Goal: Task Accomplishment & Management: Use online tool/utility

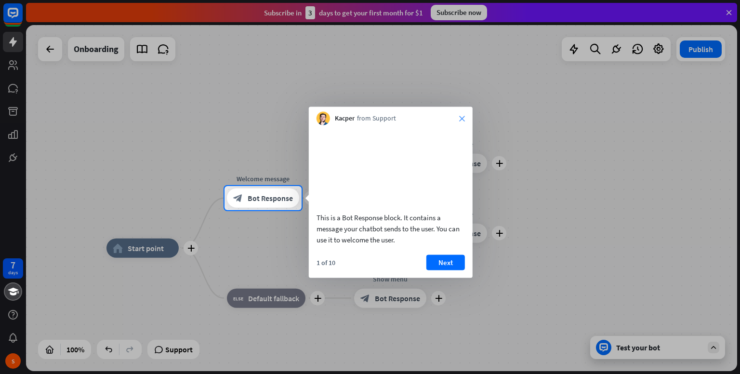
click at [461, 116] on icon "close" at bounding box center [462, 119] width 6 height 6
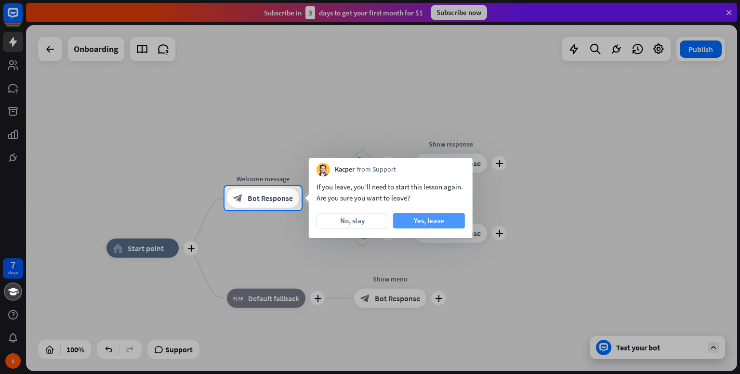
click at [435, 224] on button "Yes, leave" at bounding box center [429, 220] width 72 height 15
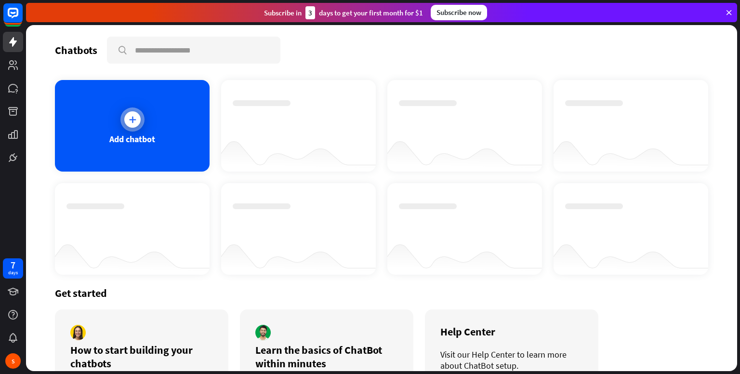
click at [113, 135] on div "Add chatbot" at bounding box center [132, 138] width 46 height 11
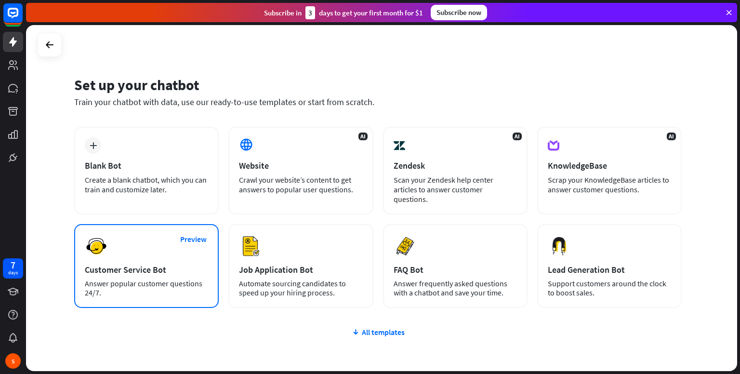
click at [169, 242] on div "Preview Customer Service Bot Answer popular customer questions 24/7." at bounding box center [146, 266] width 145 height 84
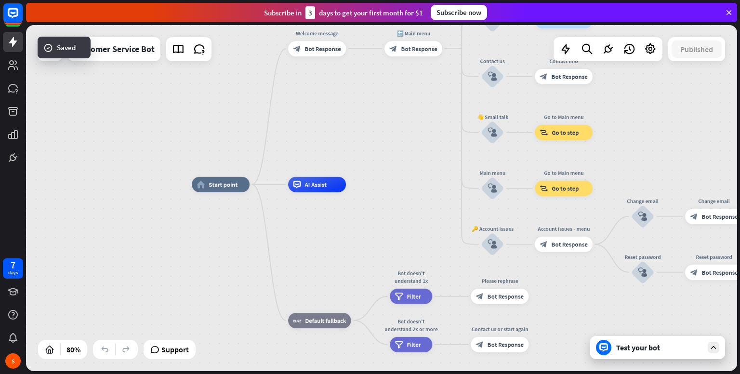
click at [334, 145] on div "home_2 Start point Welcome message block_bot_response Bot Response 🔙 Main menu …" at bounding box center [381, 198] width 711 height 346
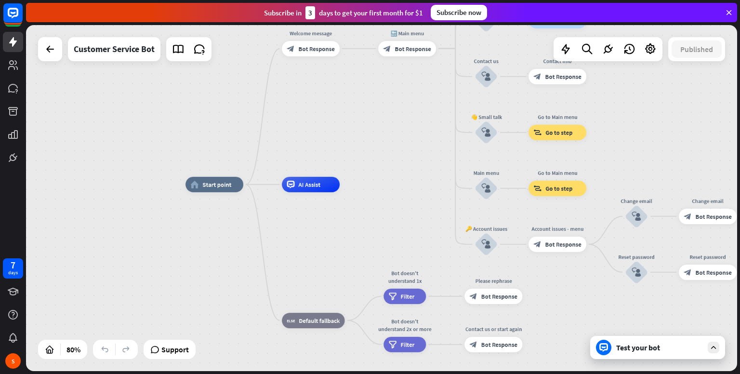
click at [663, 349] on div "Test your bot" at bounding box center [659, 348] width 87 height 10
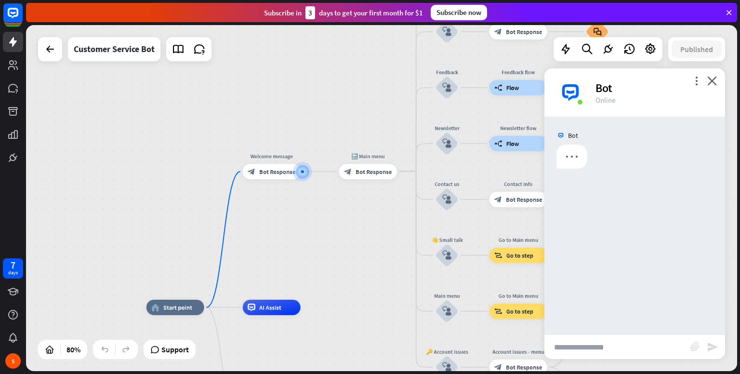
click at [615, 338] on input "text" at bounding box center [617, 347] width 146 height 24
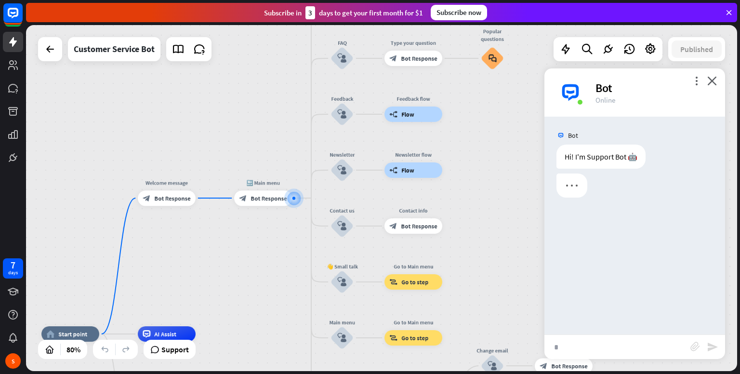
type input "**"
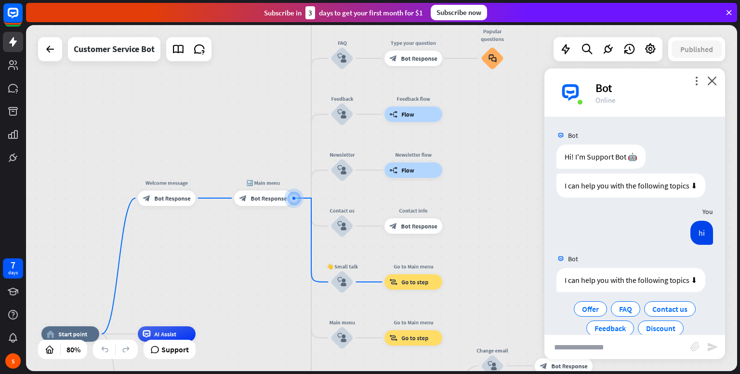
scroll to position [37, 0]
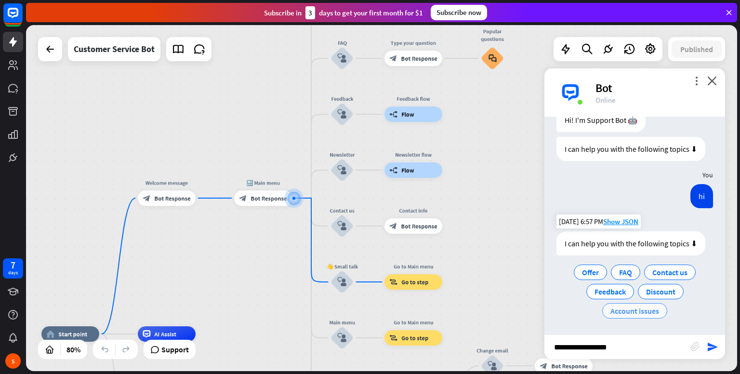
type input "**********"
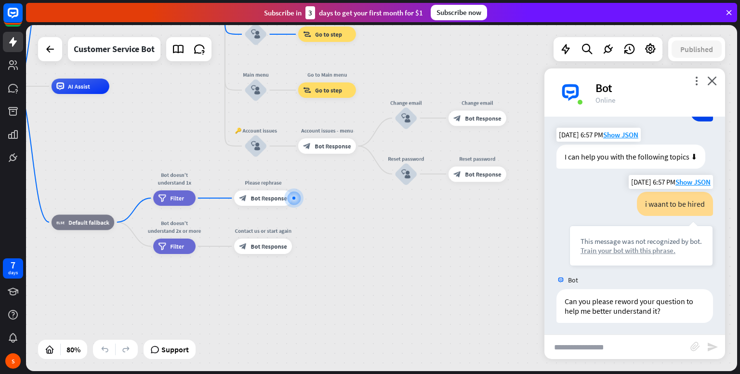
scroll to position [126, 0]
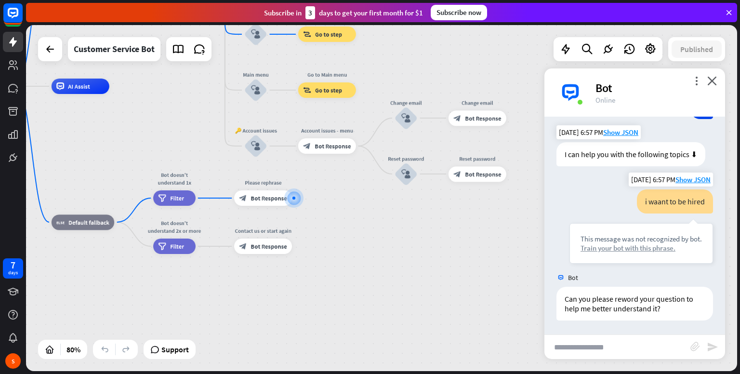
click at [640, 248] on div "Train your bot with this phrase." at bounding box center [640, 247] width 121 height 9
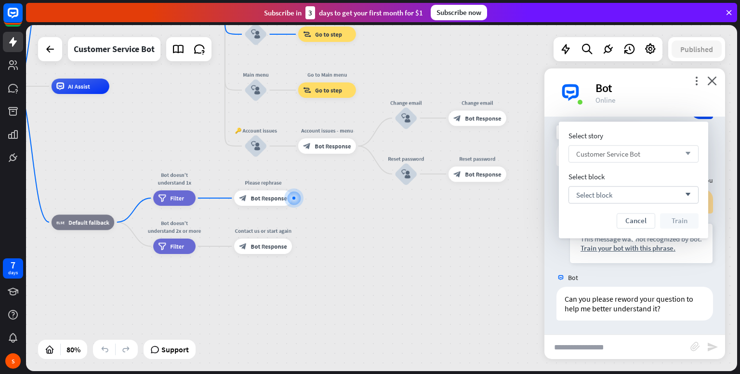
click at [634, 158] on span "Customer Service Bot" at bounding box center [608, 153] width 64 height 9
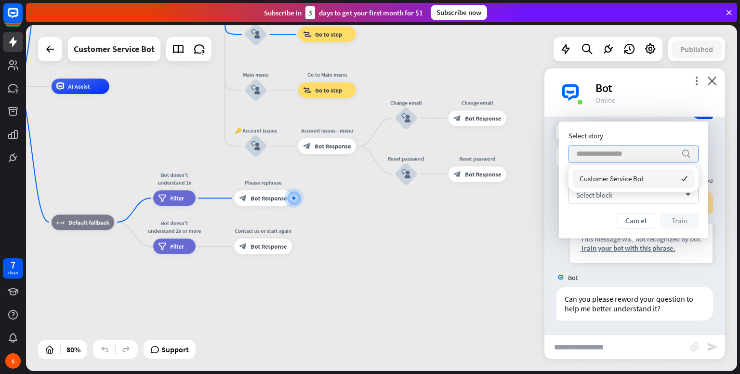
click at [630, 174] on span "Customer Service Bot" at bounding box center [612, 178] width 64 height 9
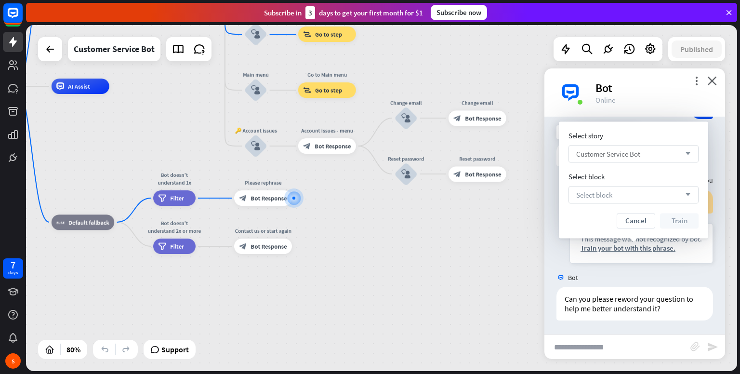
click at [622, 187] on div "Select block arrow_down" at bounding box center [633, 194] width 130 height 17
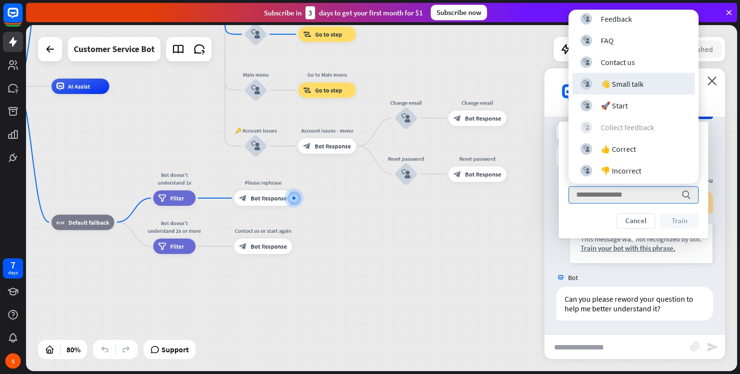
scroll to position [0, 0]
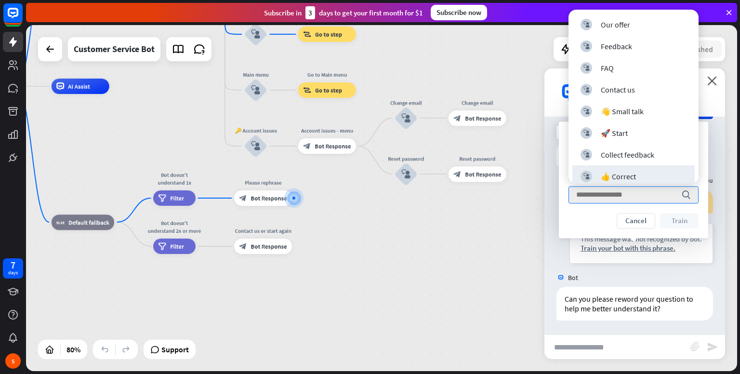
click at [517, 225] on div "home_2 Start point Welcome message block_bot_response Bot Response 🔙 Main menu …" at bounding box center [239, 224] width 569 height 277
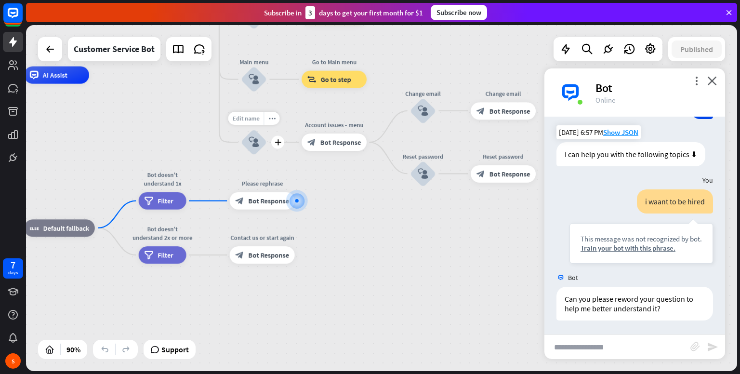
click at [244, 117] on span "Edit name" at bounding box center [245, 119] width 27 height 8
click at [270, 124] on input "**********" at bounding box center [254, 119] width 61 height 12
type input "********"
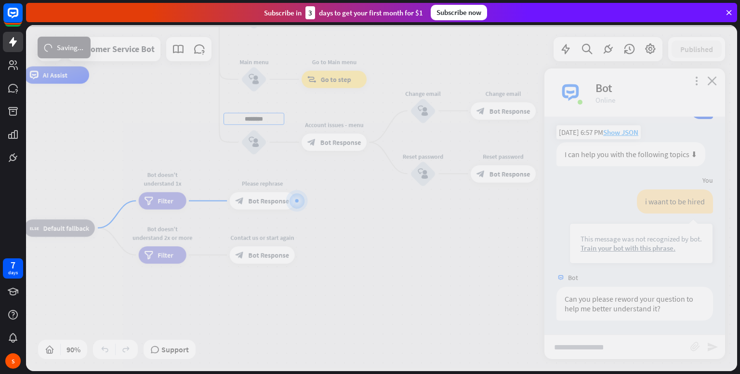
click at [353, 222] on div "home_2 Start point Welcome message block_bot_response Bot Response 🔙 Main menu …" at bounding box center [381, 198] width 711 height 346
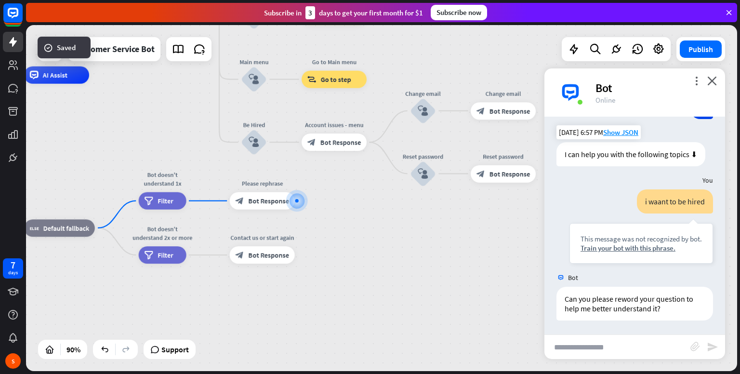
click at [642, 337] on input "text" at bounding box center [617, 347] width 146 height 24
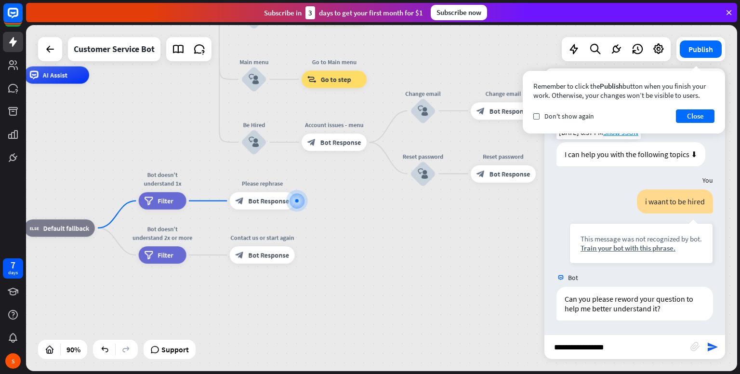
type input "**********"
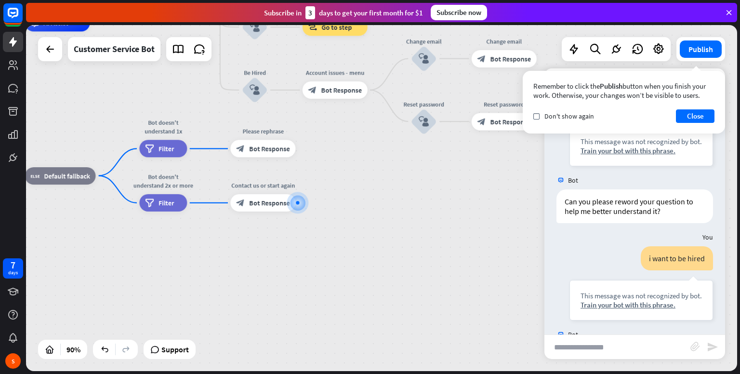
scroll to position [270, 0]
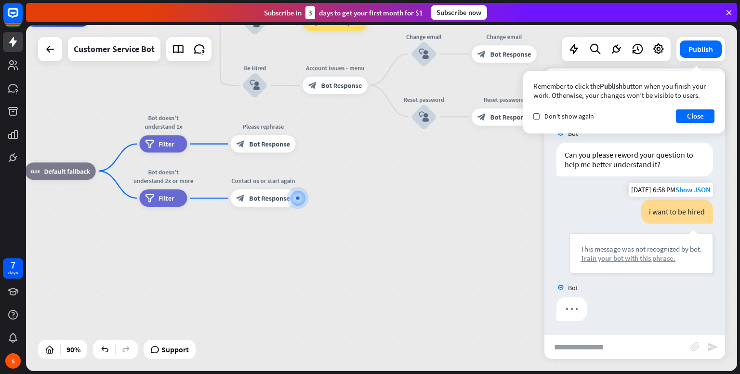
click at [630, 255] on div "Train your bot with this phrase." at bounding box center [640, 257] width 121 height 9
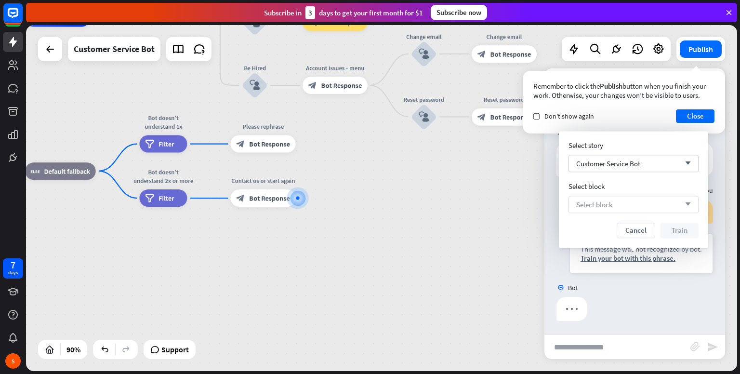
click at [619, 206] on div "Select block arrow_down" at bounding box center [633, 204] width 130 height 17
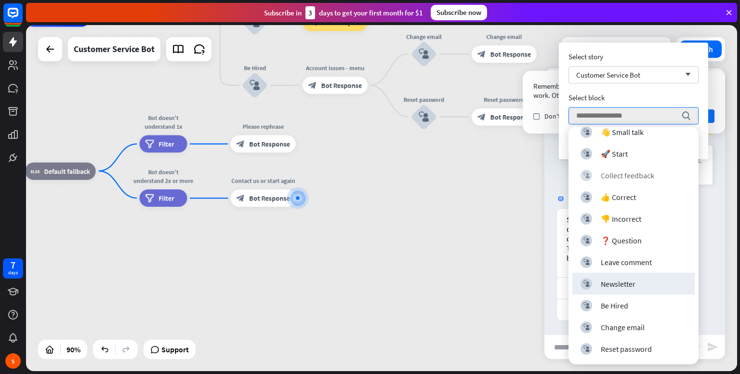
scroll to position [139, 0]
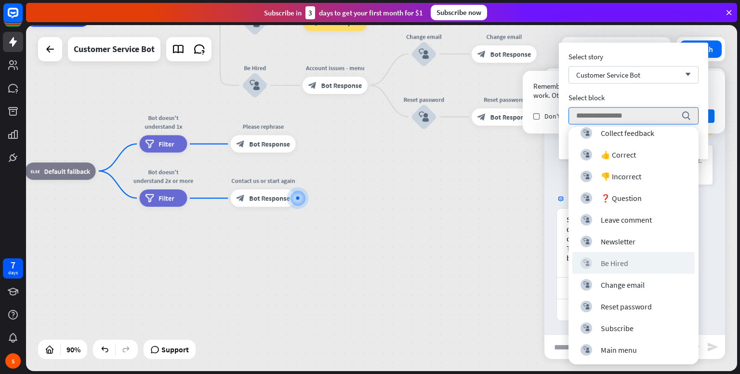
click at [641, 269] on div "block_user_input Be Hired" at bounding box center [633, 263] width 122 height 22
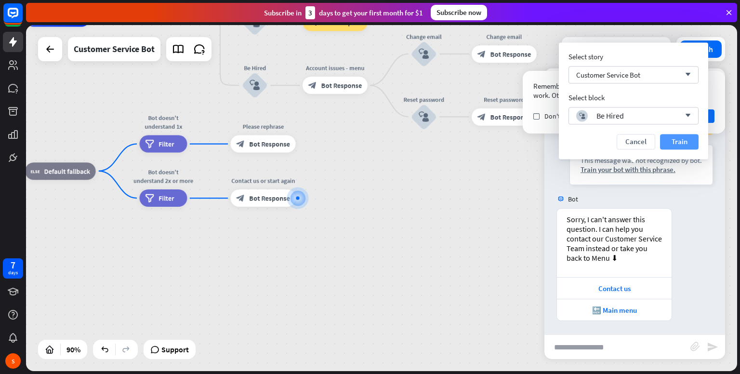
click at [690, 141] on button "Train" at bounding box center [679, 141] width 39 height 15
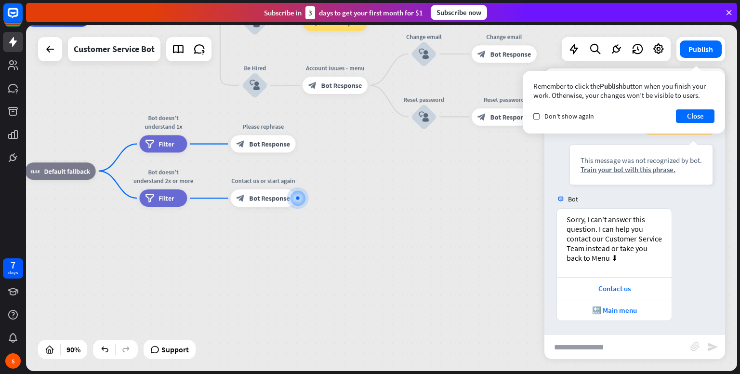
scroll to position [349, 0]
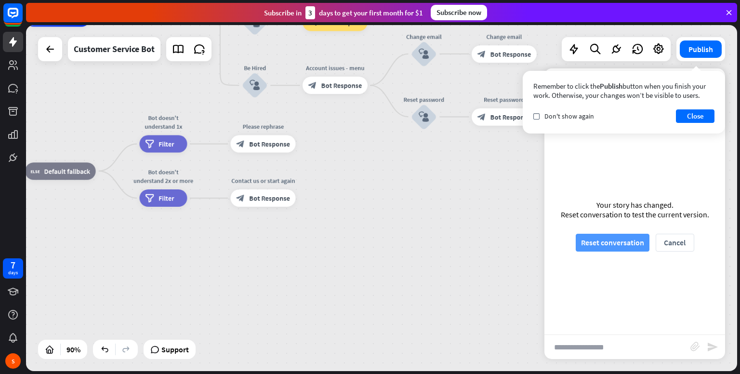
click at [636, 241] on button "Reset conversation" at bounding box center [613, 243] width 74 height 18
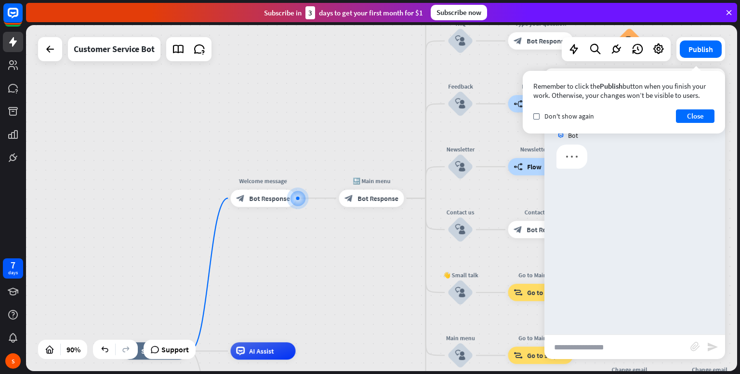
click at [630, 347] on input "text" at bounding box center [617, 347] width 146 height 24
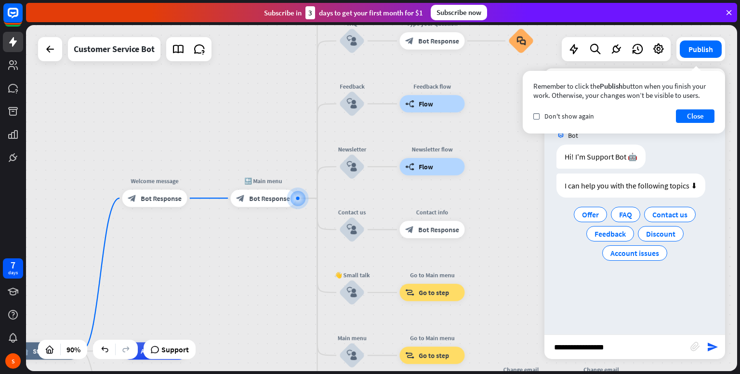
type input "**********"
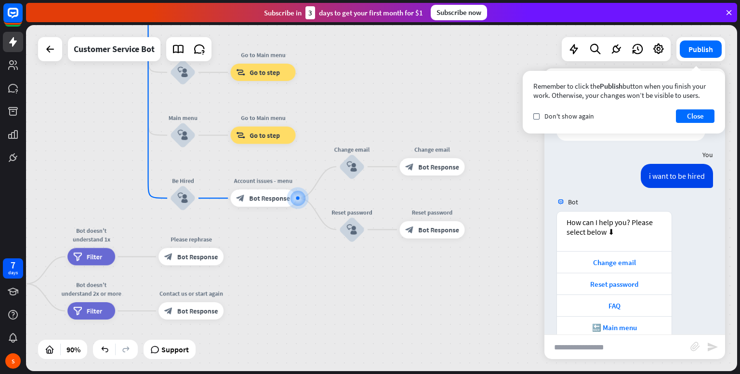
scroll to position [75, 0]
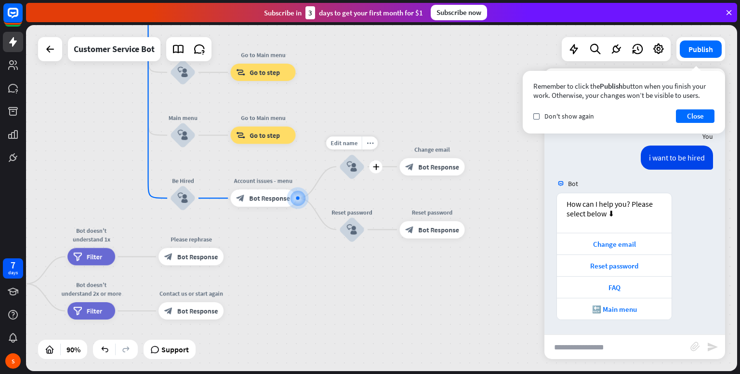
click at [360, 174] on div "block_user_input" at bounding box center [352, 167] width 26 height 26
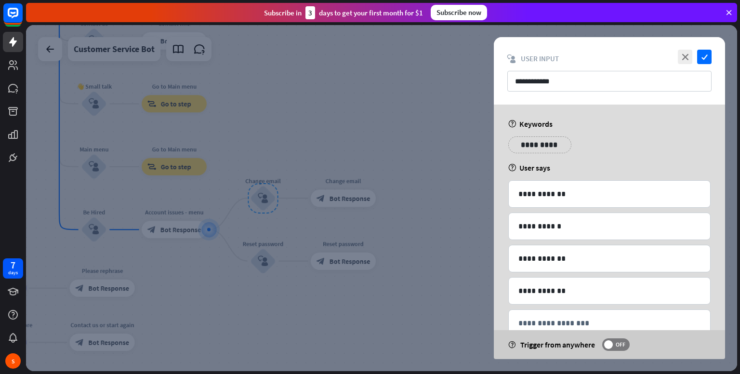
click at [422, 204] on div at bounding box center [381, 198] width 711 height 346
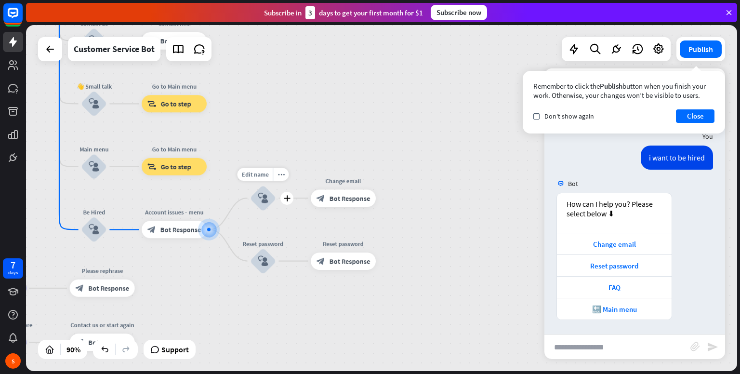
click at [254, 199] on div "block_user_input" at bounding box center [263, 198] width 26 height 26
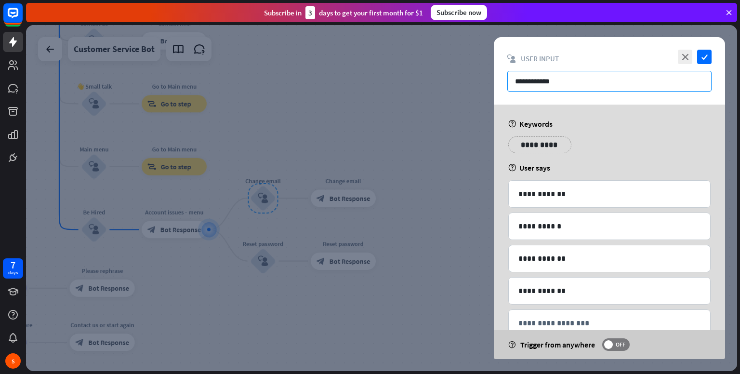
click at [580, 85] on input "**********" at bounding box center [609, 81] width 204 height 21
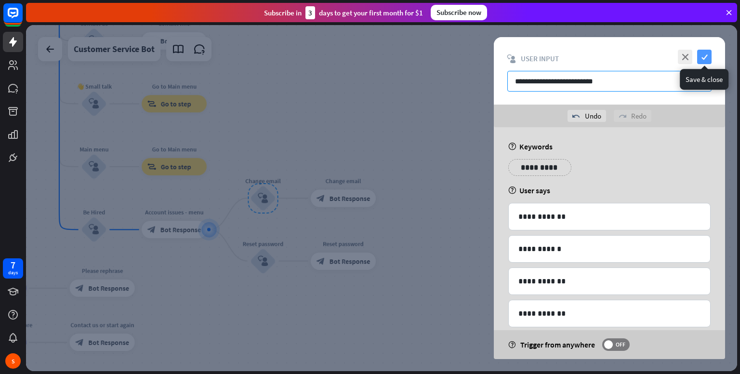
type input "**********"
click at [705, 62] on icon "check" at bounding box center [704, 57] width 14 height 14
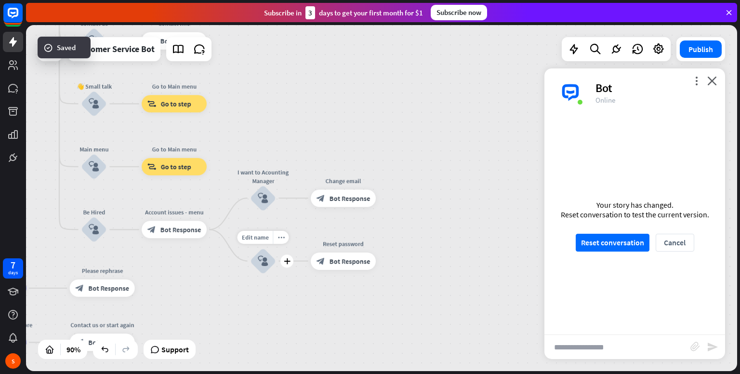
click at [260, 263] on icon "block_user_input" at bounding box center [263, 261] width 11 height 11
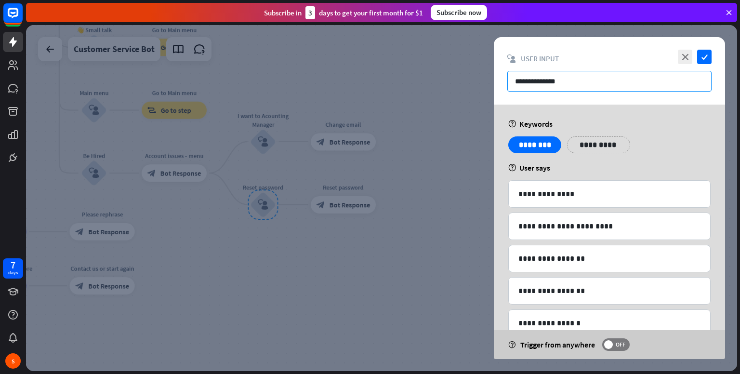
click at [575, 73] on input "**********" at bounding box center [609, 81] width 204 height 21
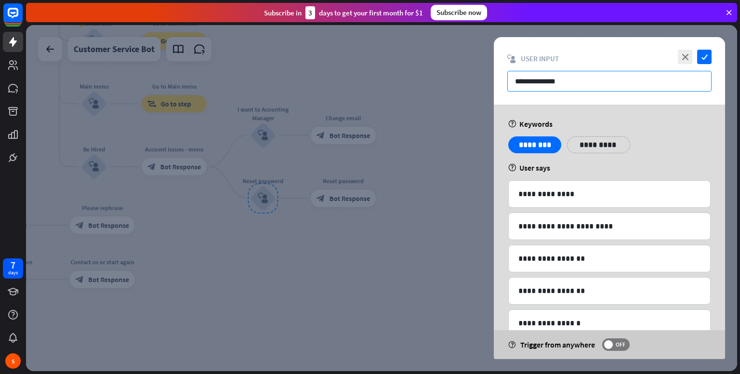
click at [575, 73] on input "**********" at bounding box center [609, 81] width 204 height 21
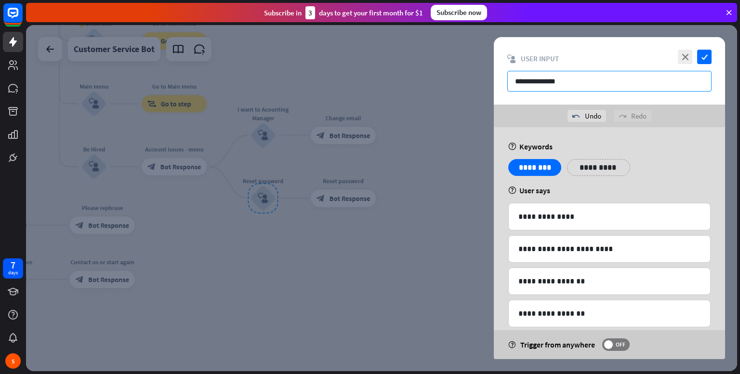
type input "**********"
click at [694, 62] on div "close check" at bounding box center [693, 57] width 36 height 14
click at [699, 58] on icon "check" at bounding box center [704, 57] width 14 height 14
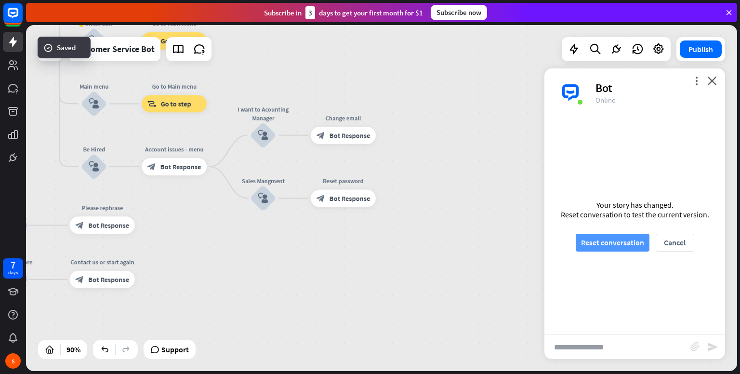
click at [642, 237] on button "Reset conversation" at bounding box center [613, 243] width 74 height 18
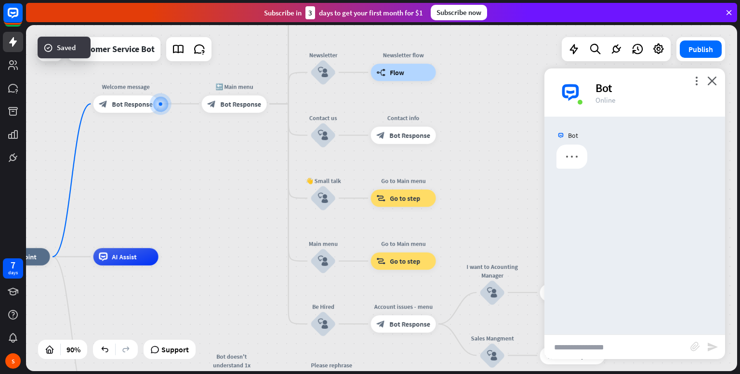
click at [595, 340] on input "text" at bounding box center [617, 347] width 146 height 24
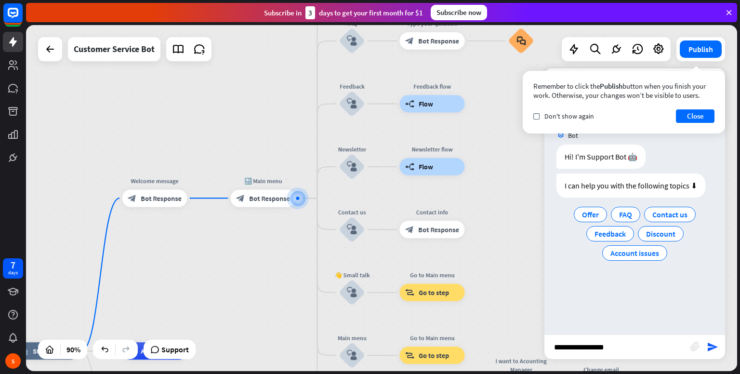
type input "**********"
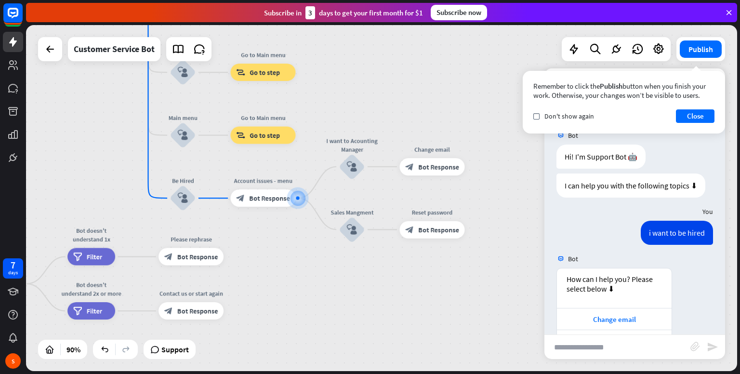
scroll to position [75, 0]
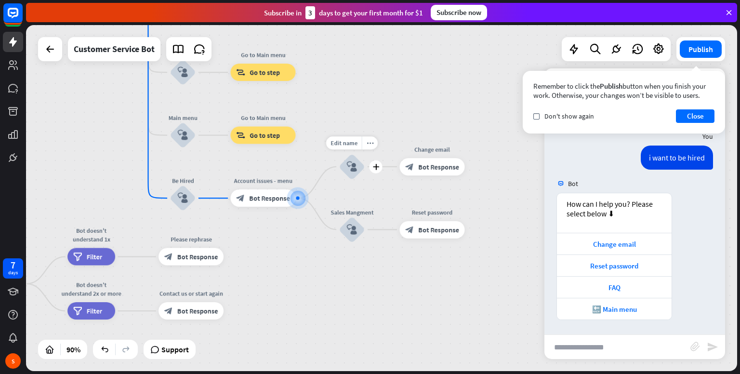
click at [356, 174] on div "block_user_input" at bounding box center [352, 167] width 26 height 26
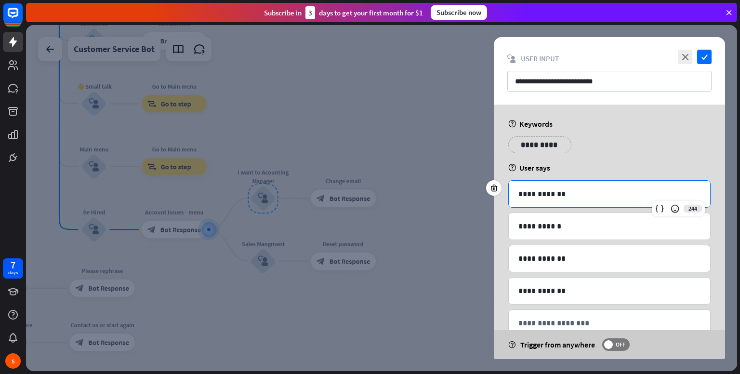
click at [635, 189] on p "**********" at bounding box center [609, 194] width 182 height 12
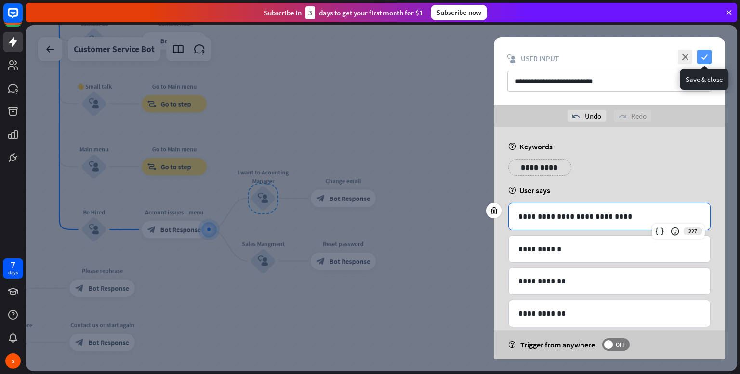
click at [698, 60] on icon "check" at bounding box center [704, 57] width 14 height 14
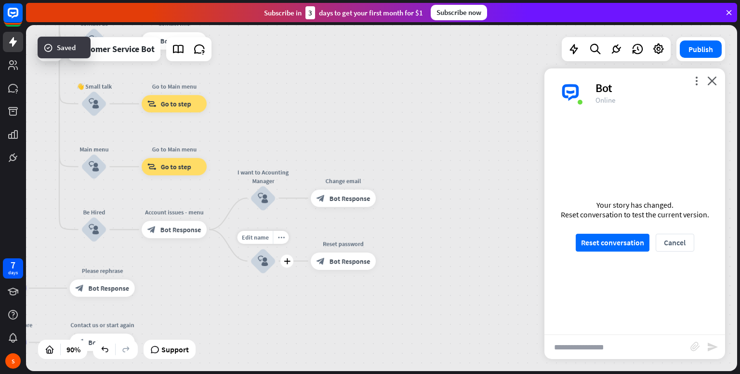
click at [263, 263] on icon "block_user_input" at bounding box center [263, 261] width 11 height 11
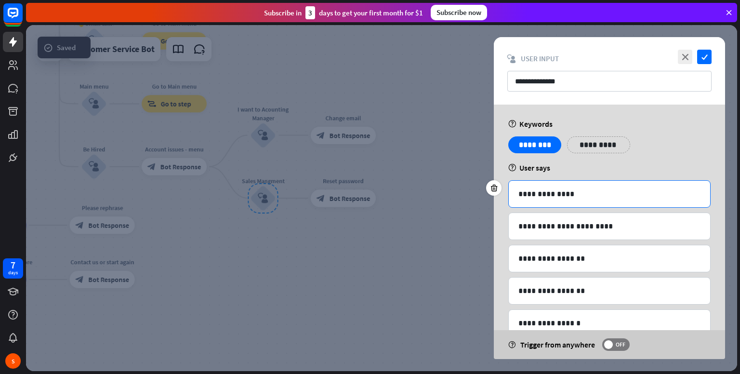
click at [593, 197] on p "**********" at bounding box center [609, 194] width 182 height 12
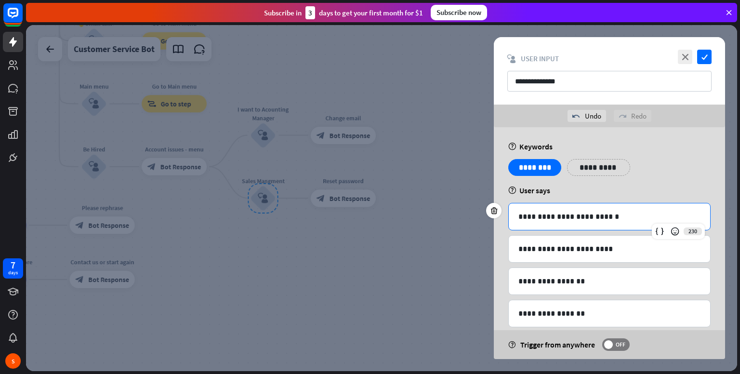
click at [582, 218] on p "**********" at bounding box center [609, 217] width 182 height 12
click at [584, 217] on p "**********" at bounding box center [609, 217] width 182 height 12
click at [702, 56] on icon "check" at bounding box center [704, 57] width 14 height 14
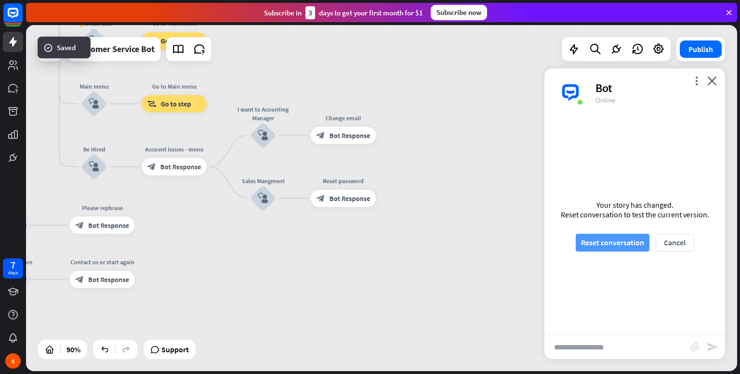
click at [623, 243] on button "Reset conversation" at bounding box center [613, 243] width 74 height 18
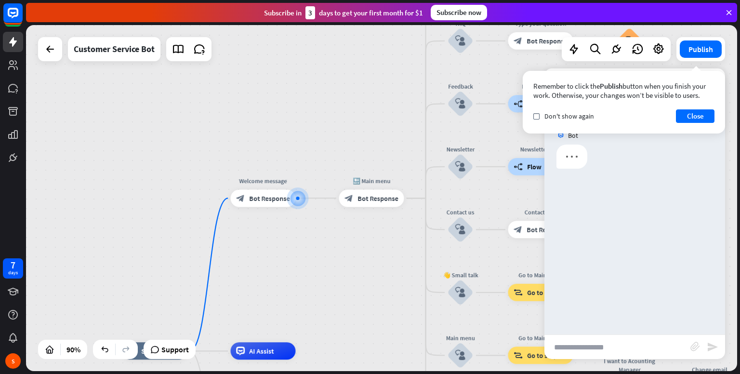
click at [610, 343] on input "text" at bounding box center [617, 347] width 146 height 24
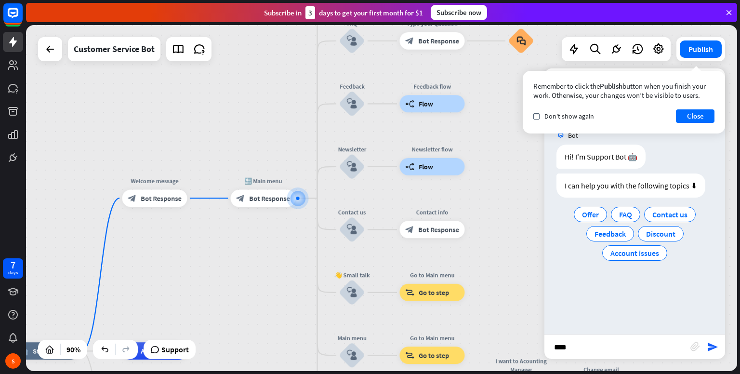
type input "*****"
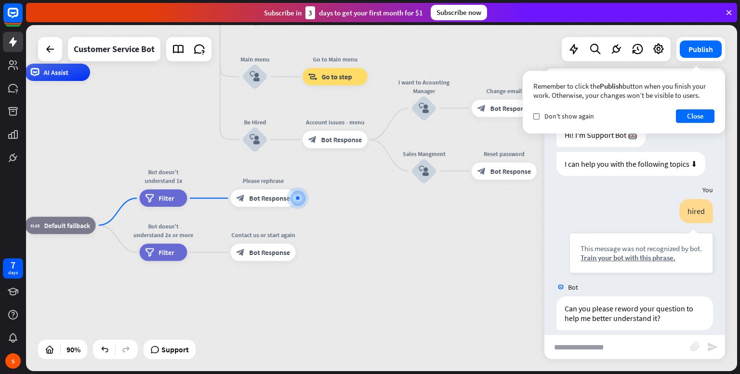
scroll to position [31, 0]
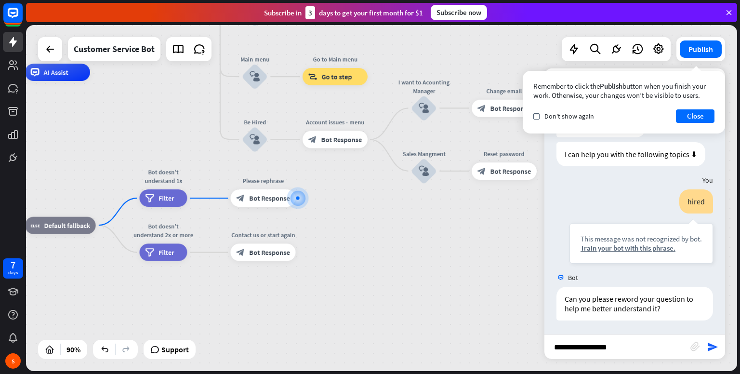
type input "**********"
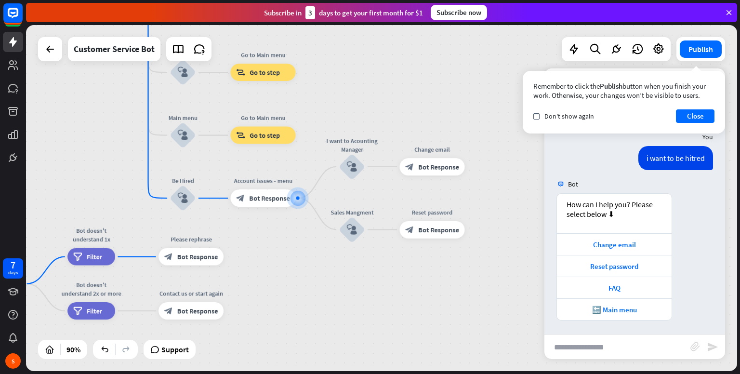
scroll to position [229, 0]
click at [639, 241] on div "Change email" at bounding box center [614, 244] width 105 height 9
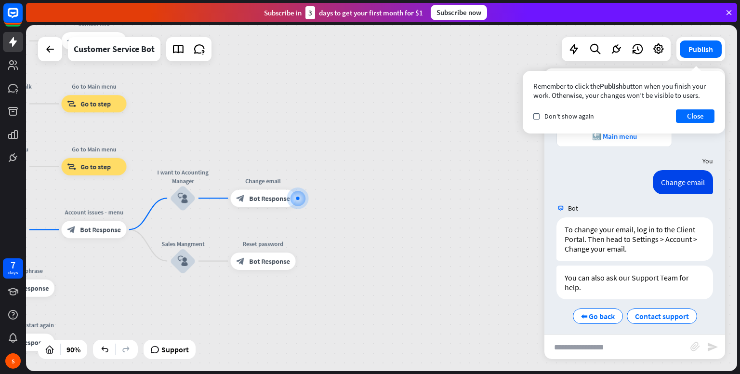
scroll to position [408, 0]
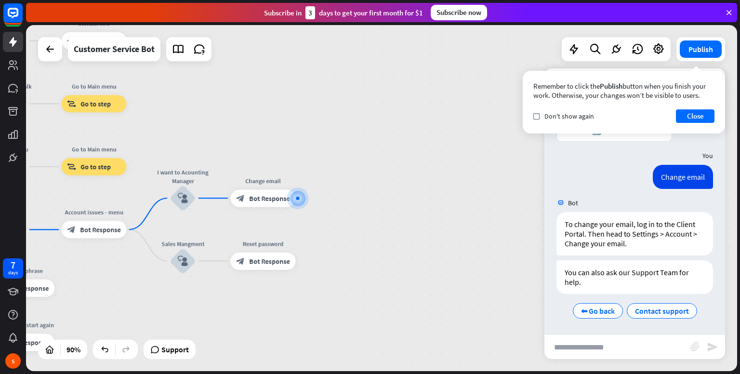
click at [495, 261] on div "home_2 Start point Welcome message block_bot_response Bot Response 🔙 Main menu …" at bounding box center [381, 198] width 711 height 346
drag, startPoint x: 477, startPoint y: 268, endPoint x: 596, endPoint y: 265, distance: 119.0
click at [596, 265] on div "home_2 Start point Welcome message block_bot_response Bot Response 🔙 Main menu …" at bounding box center [381, 198] width 711 height 346
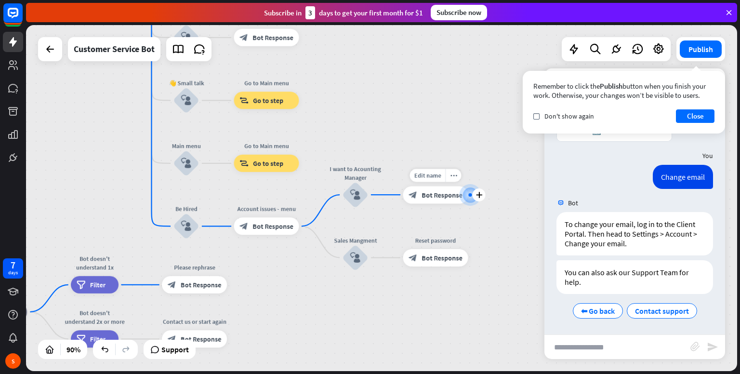
click at [448, 203] on div "Edit name more_horiz plus Change email block_bot_response Bot Response" at bounding box center [435, 194] width 65 height 17
click at [447, 197] on span "Bot Response" at bounding box center [442, 194] width 41 height 9
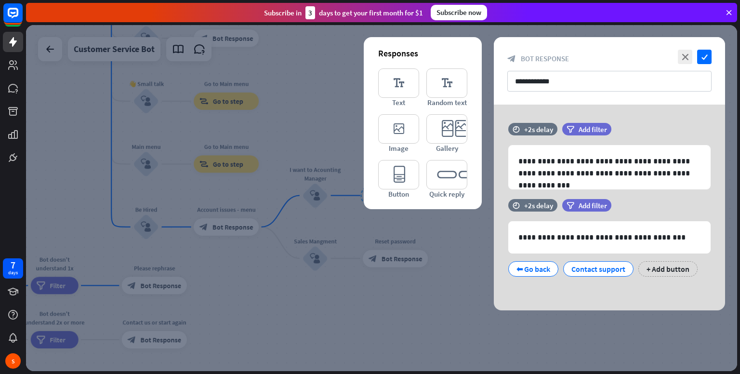
click at [358, 198] on div at bounding box center [381, 198] width 711 height 346
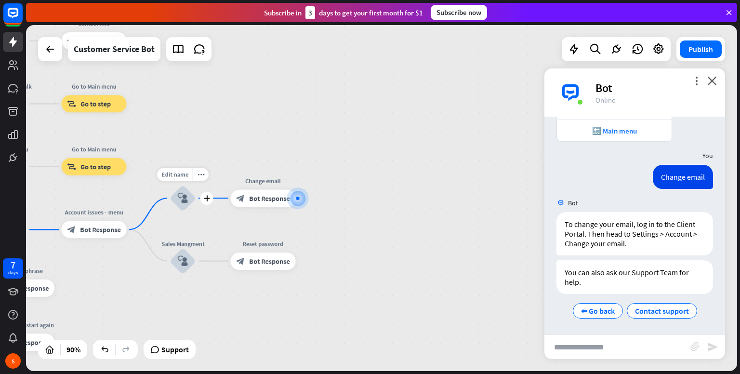
click at [181, 197] on icon "block_user_input" at bounding box center [183, 198] width 11 height 11
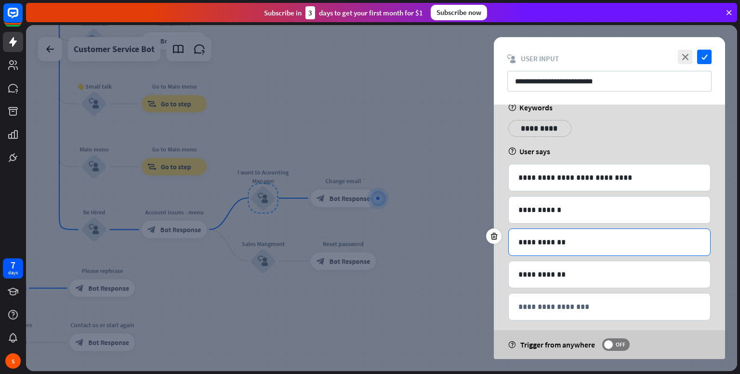
scroll to position [25, 0]
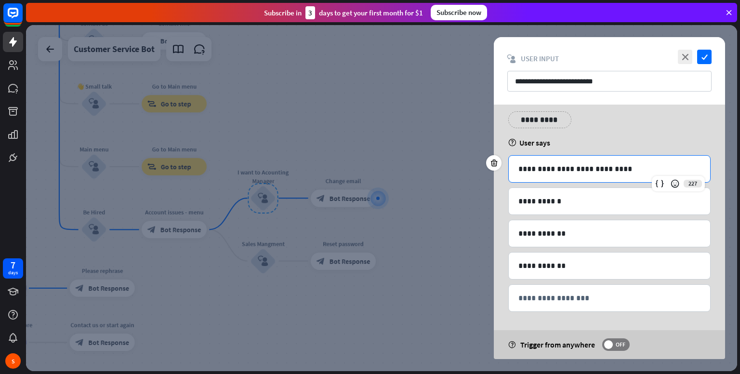
click at [607, 167] on p "**********" at bounding box center [609, 169] width 182 height 12
copy p "**********"
click at [576, 190] on div "**********" at bounding box center [609, 201] width 201 height 26
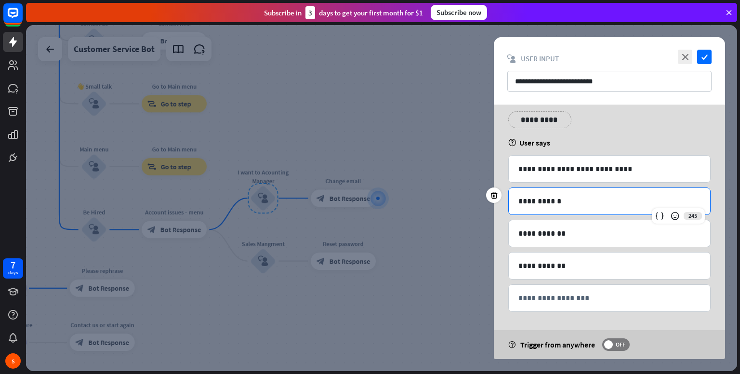
click at [578, 195] on p "**********" at bounding box center [609, 201] width 182 height 12
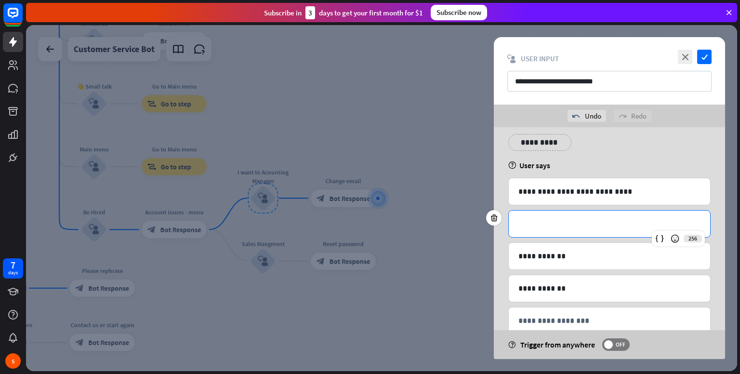
scroll to position [0, 0]
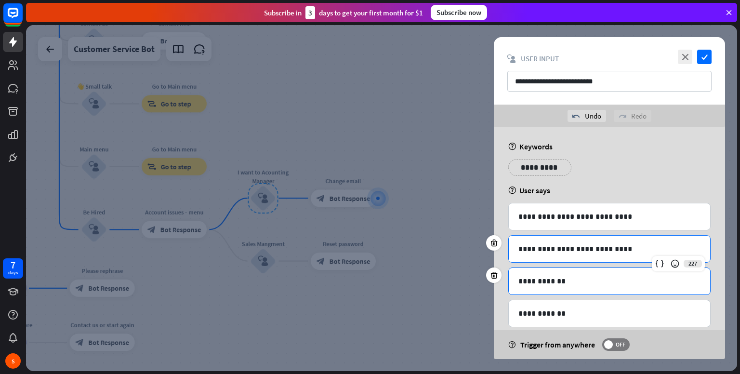
click at [589, 287] on div "**********" at bounding box center [609, 281] width 201 height 26
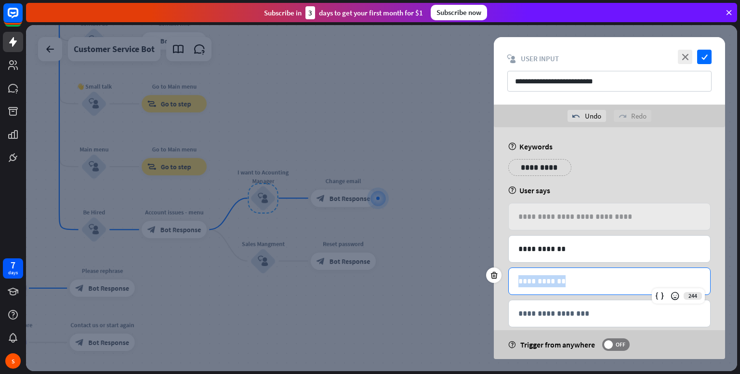
click at [589, 287] on div "**********" at bounding box center [609, 281] width 201 height 26
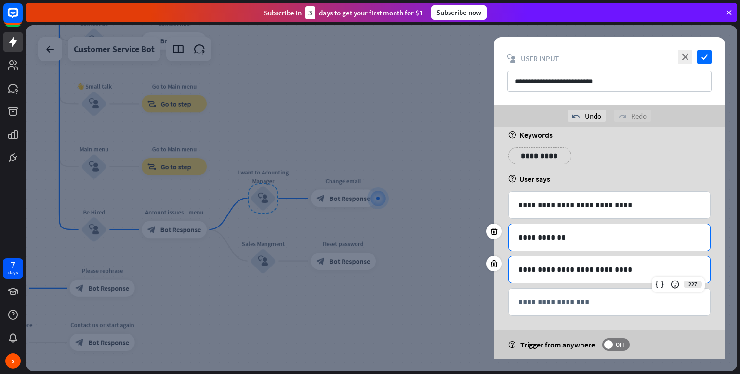
scroll to position [15, 0]
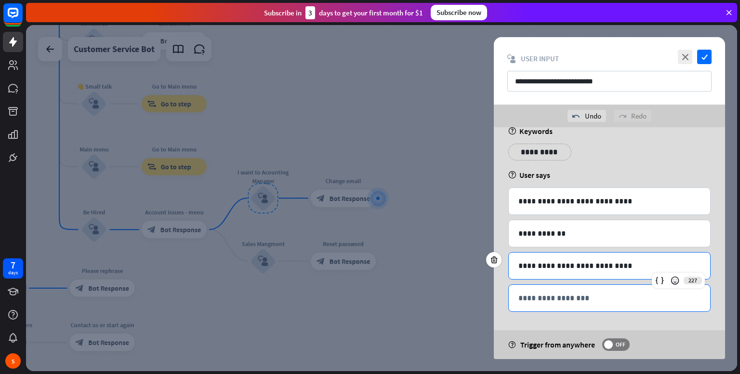
click at [605, 290] on div "**********" at bounding box center [609, 298] width 201 height 26
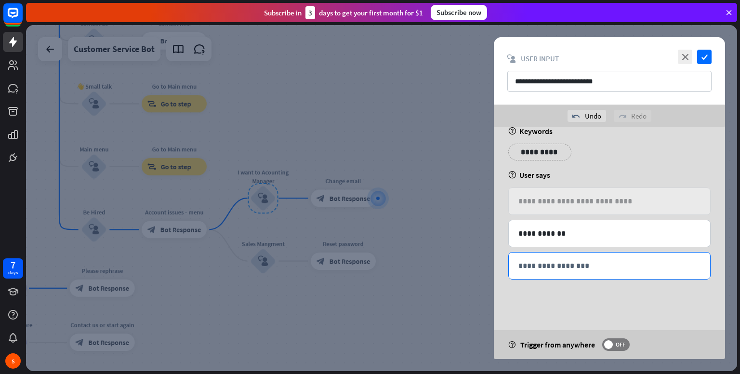
scroll to position [0, 0]
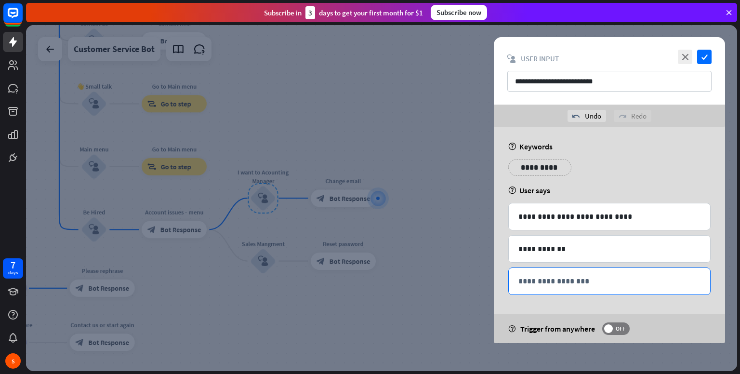
click at [584, 280] on p "**********" at bounding box center [609, 281] width 182 height 12
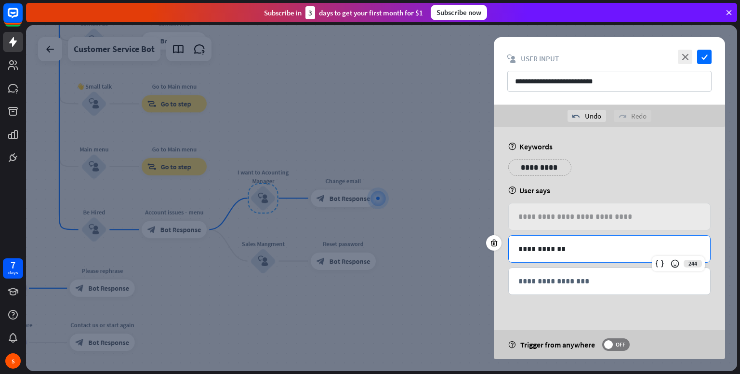
click at [611, 252] on p "**********" at bounding box center [609, 249] width 182 height 12
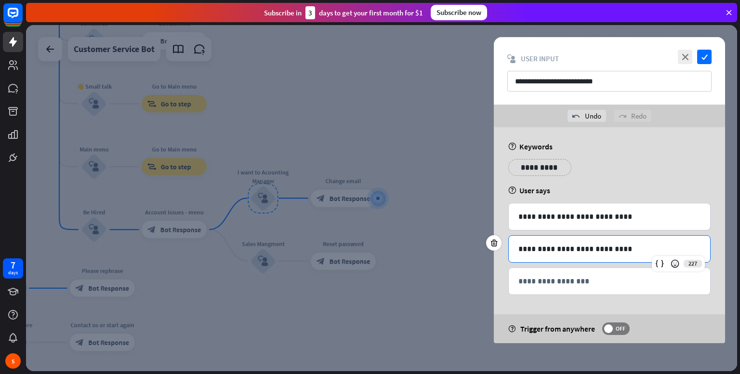
click at [639, 191] on div "help User says" at bounding box center [609, 190] width 202 height 10
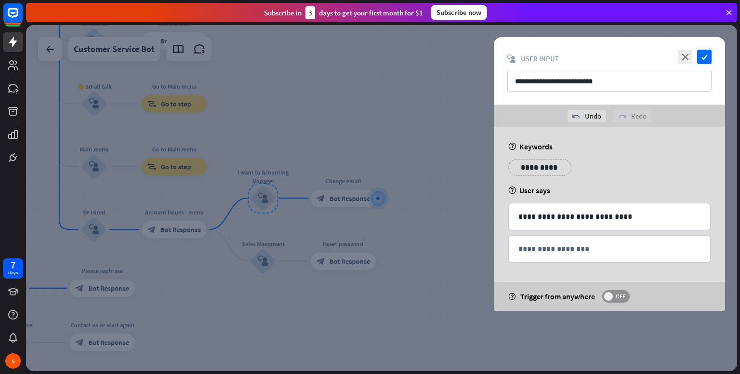
click at [623, 296] on span "OFF" at bounding box center [620, 296] width 15 height 8
click at [612, 284] on div "help Trigger from anywhere ON" at bounding box center [609, 296] width 231 height 29
click at [616, 289] on div "help Trigger from anywhere ON" at bounding box center [609, 296] width 231 height 29
click at [631, 289] on div "help Trigger from anywhere ON" at bounding box center [609, 296] width 231 height 29
drag, startPoint x: 603, startPoint y: 304, endPoint x: 625, endPoint y: 294, distance: 24.6
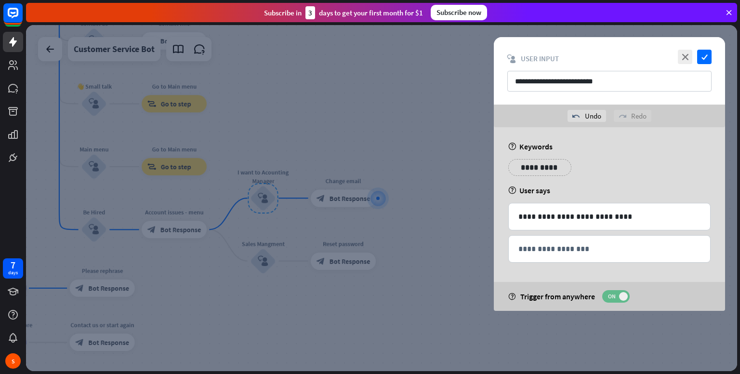
click at [603, 303] on div "help Trigger from anywhere ON" at bounding box center [609, 296] width 231 height 29
click at [625, 294] on span at bounding box center [623, 296] width 9 height 9
click at [707, 58] on icon "check" at bounding box center [704, 57] width 14 height 14
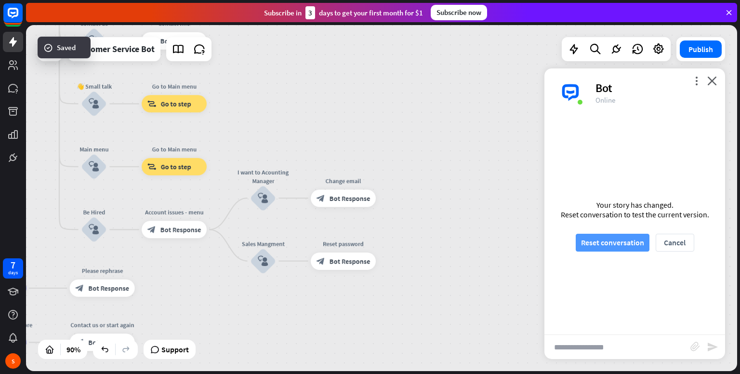
click at [628, 241] on button "Reset conversation" at bounding box center [613, 243] width 74 height 18
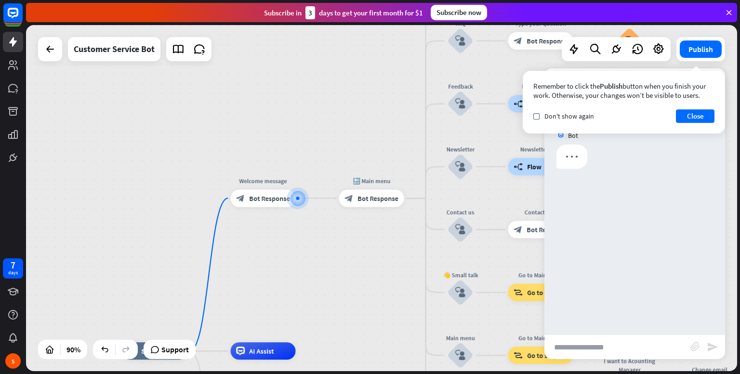
click at [606, 348] on input "text" at bounding box center [617, 347] width 146 height 24
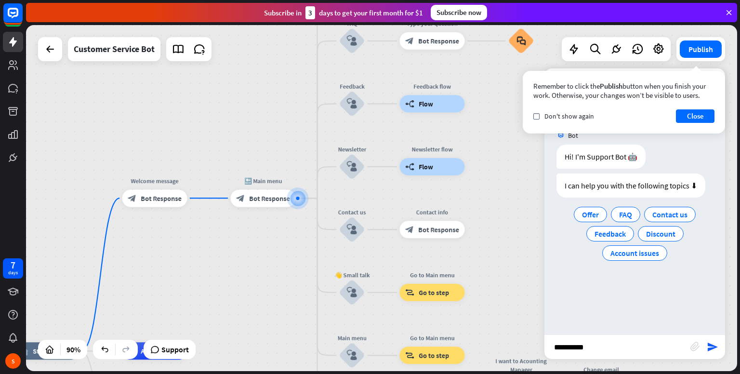
type input "**********"
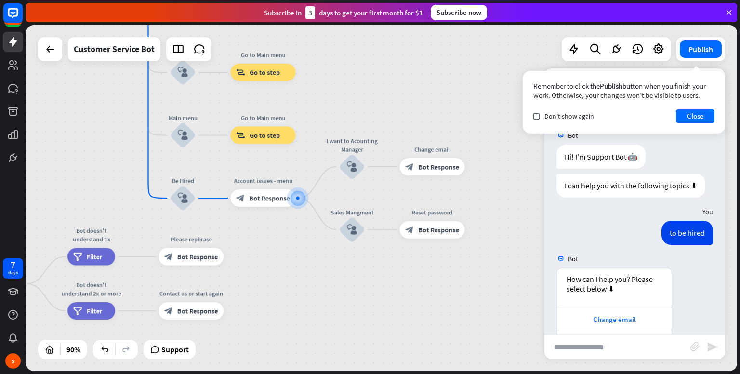
scroll to position [75, 0]
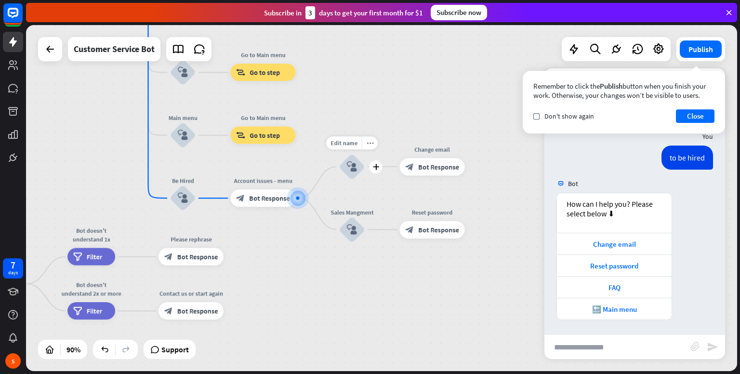
click at [357, 166] on icon "block_user_input" at bounding box center [352, 166] width 11 height 11
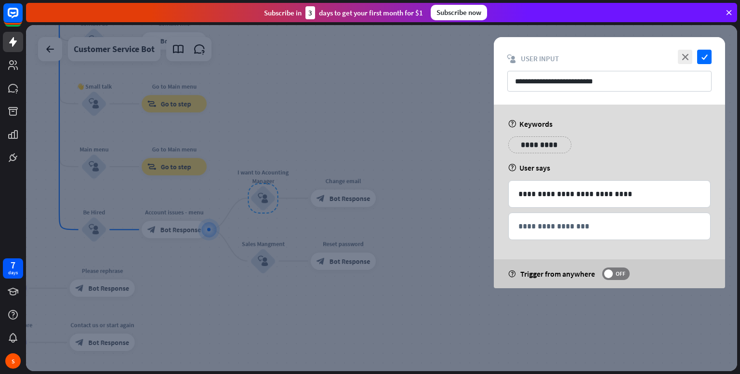
click at [318, 234] on div at bounding box center [381, 198] width 711 height 346
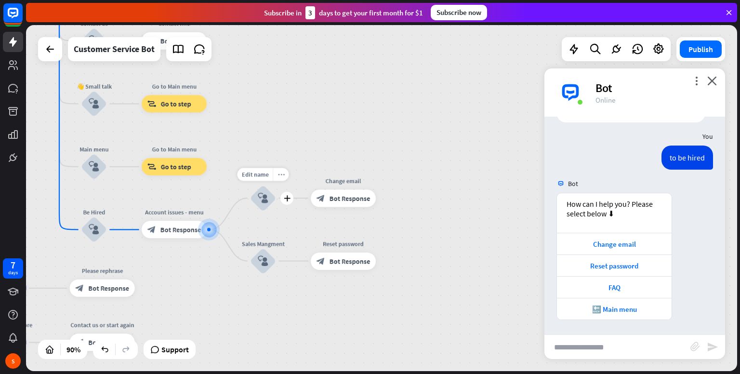
click at [278, 175] on div "more_horiz" at bounding box center [281, 174] width 16 height 13
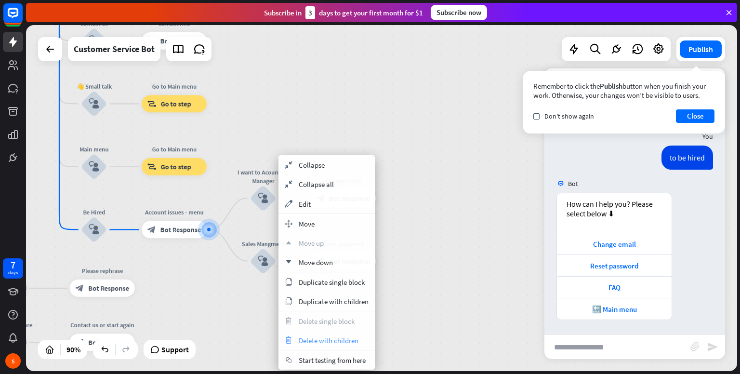
click at [355, 345] on div "trash Delete with children" at bounding box center [326, 339] width 96 height 19
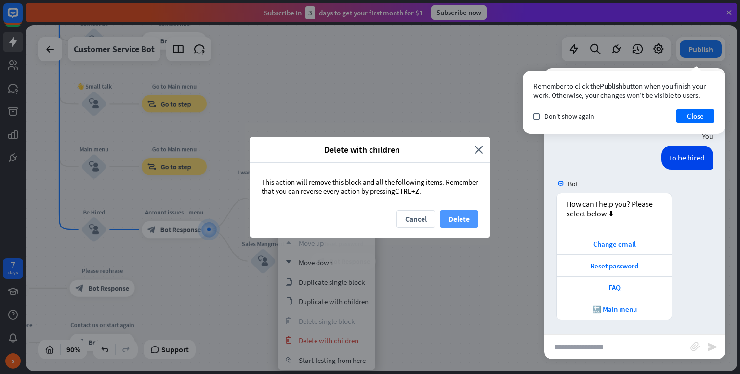
click at [474, 224] on button "Delete" at bounding box center [459, 219] width 39 height 18
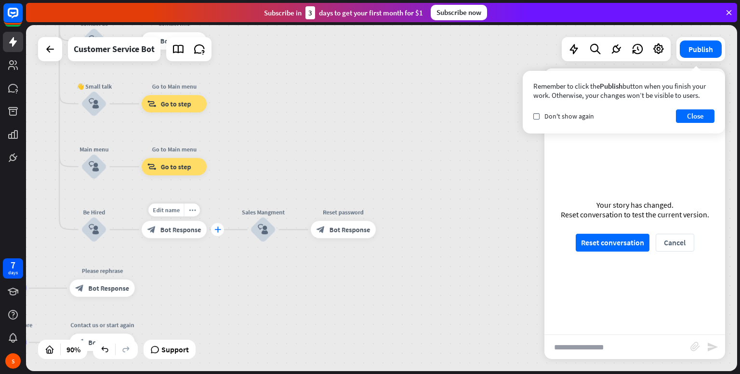
click at [216, 229] on icon "plus" at bounding box center [217, 229] width 7 height 6
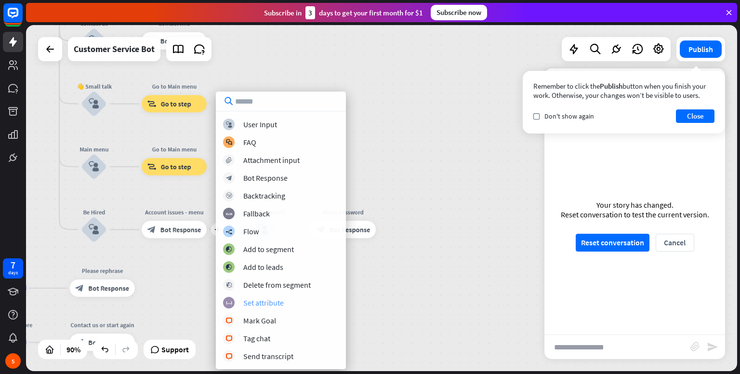
click at [287, 300] on div "block_set_attribute Set attribute" at bounding box center [281, 303] width 116 height 12
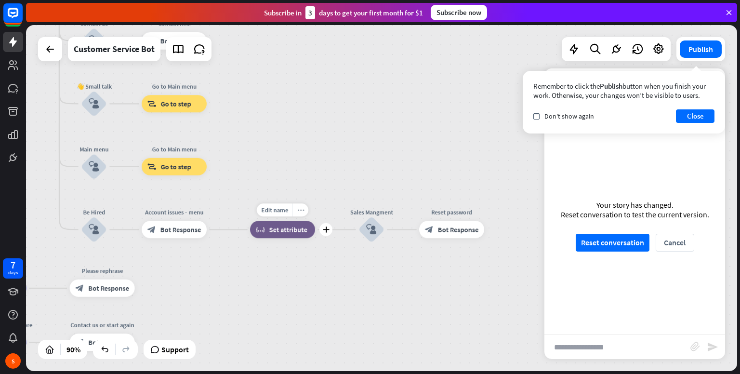
drag, startPoint x: 289, startPoint y: 206, endPoint x: 297, endPoint y: 204, distance: 8.4
click at [289, 206] on div "Edit name" at bounding box center [275, 209] width 36 height 13
click at [297, 221] on div "plus block_set_attribute Set attribute" at bounding box center [282, 229] width 65 height 17
click at [301, 207] on icon "more_horiz" at bounding box center [300, 210] width 7 height 7
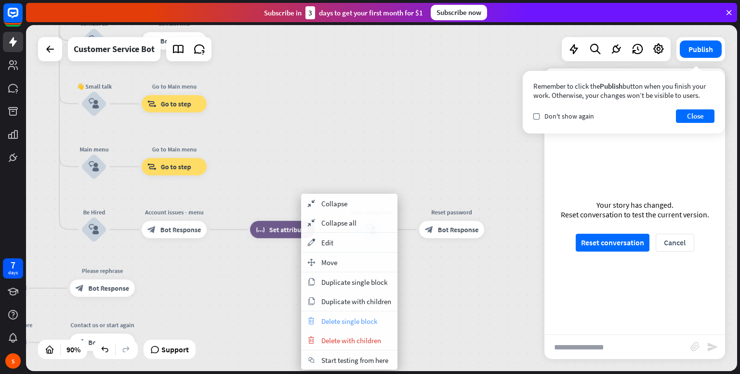
click at [350, 323] on span "Delete single block" at bounding box center [349, 320] width 56 height 9
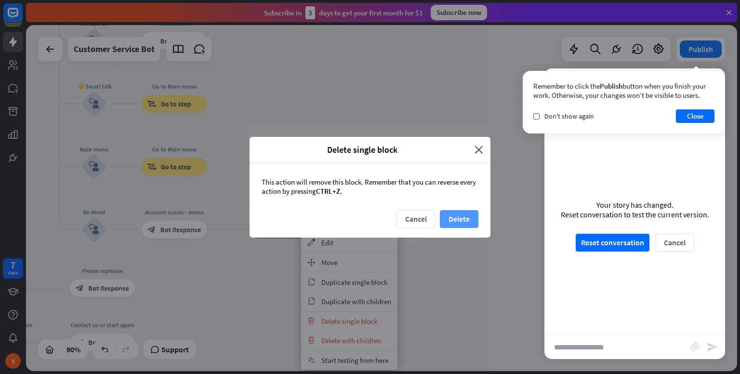
click at [448, 221] on button "Delete" at bounding box center [459, 219] width 39 height 18
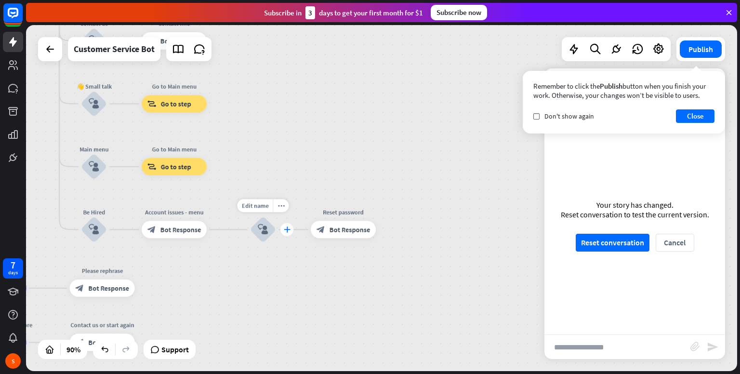
click at [288, 233] on div "plus" at bounding box center [286, 229] width 13 height 13
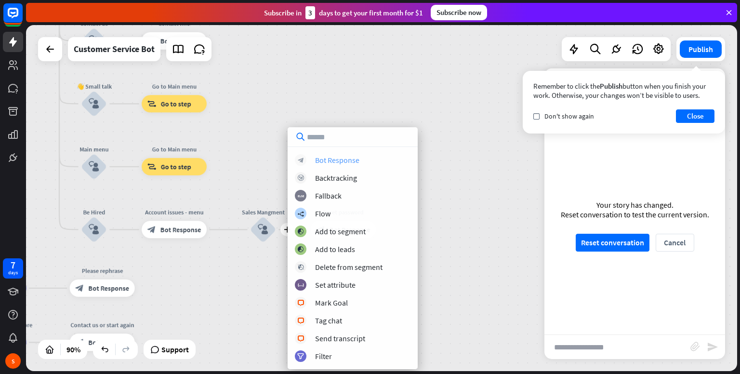
click at [344, 162] on div "Bot Response" at bounding box center [337, 160] width 44 height 10
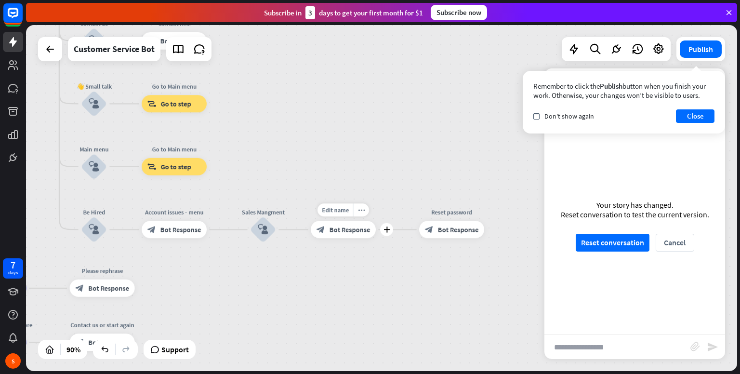
click at [356, 230] on span "Bot Response" at bounding box center [349, 229] width 41 height 9
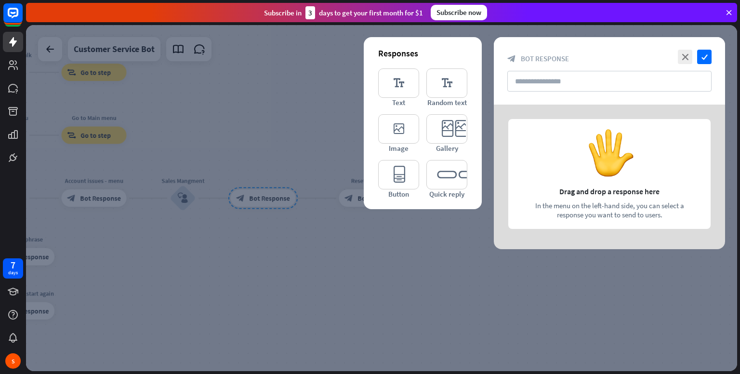
click at [578, 91] on div "close check block_bot_response Bot Response" at bounding box center [609, 70] width 231 height 67
click at [580, 87] on input "text" at bounding box center [609, 81] width 204 height 21
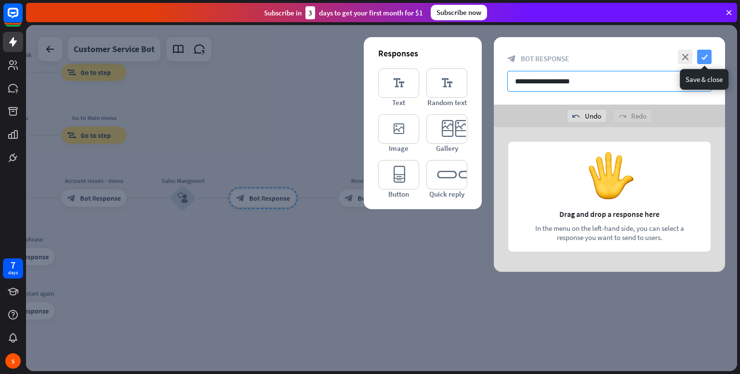
type input "**********"
click at [699, 59] on icon "check" at bounding box center [704, 57] width 14 height 14
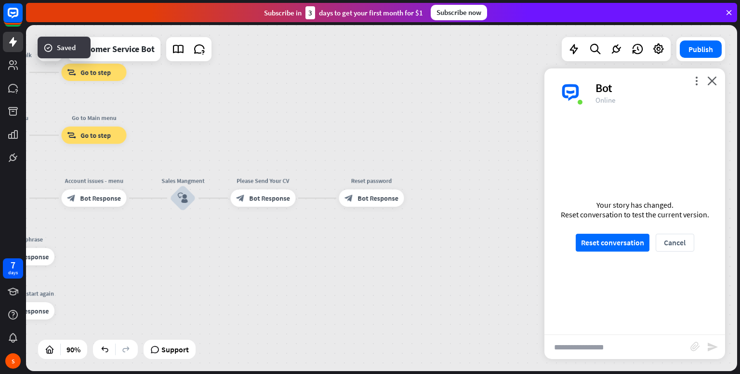
click at [600, 253] on div "Your story has changed. Reset conversation to test the current version. Reset c…" at bounding box center [634, 226] width 181 height 218
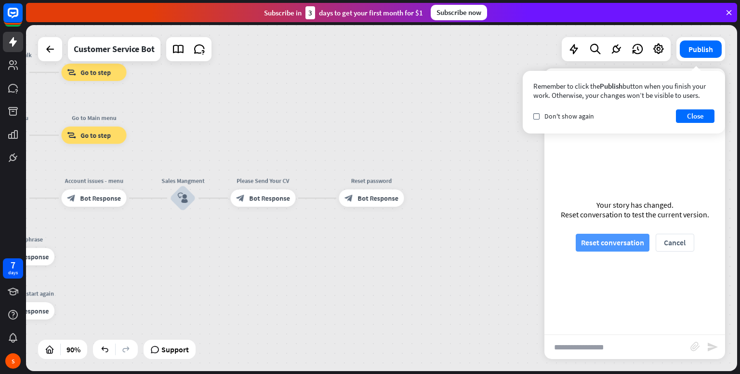
click at [613, 245] on button "Reset conversation" at bounding box center [613, 243] width 74 height 18
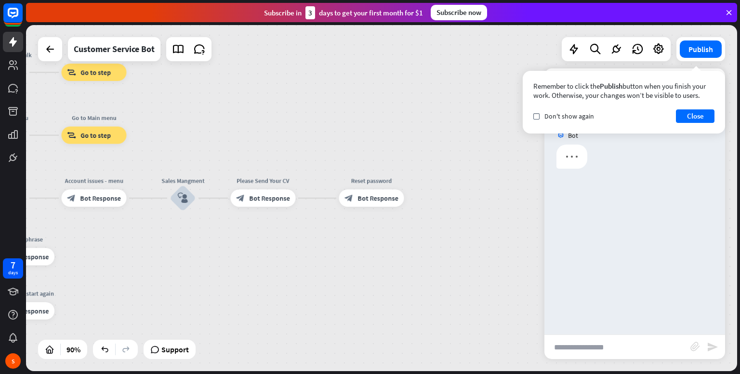
click at [593, 340] on input "text" at bounding box center [617, 347] width 146 height 24
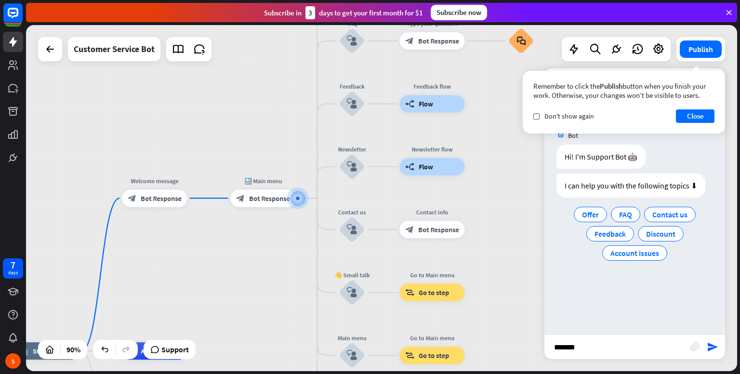
type input "********"
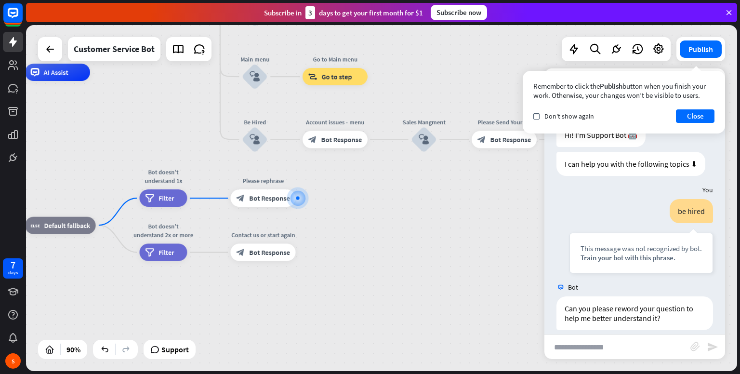
scroll to position [31, 0]
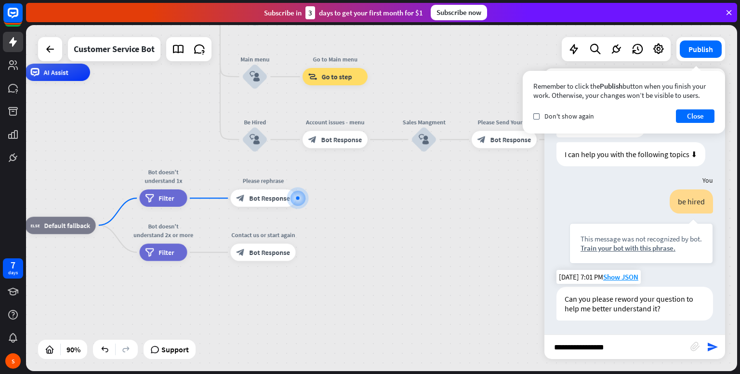
type input "**********"
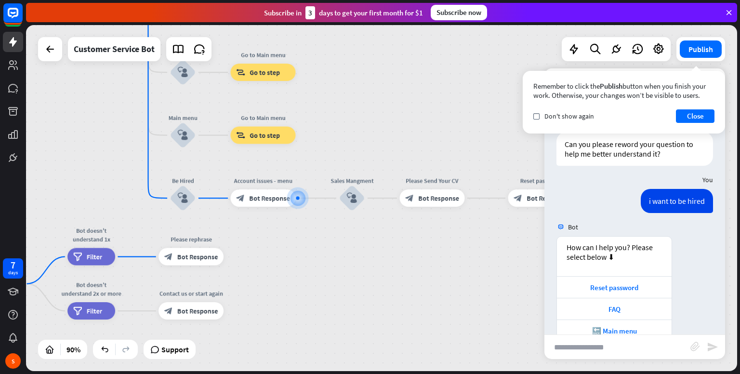
scroll to position [207, 0]
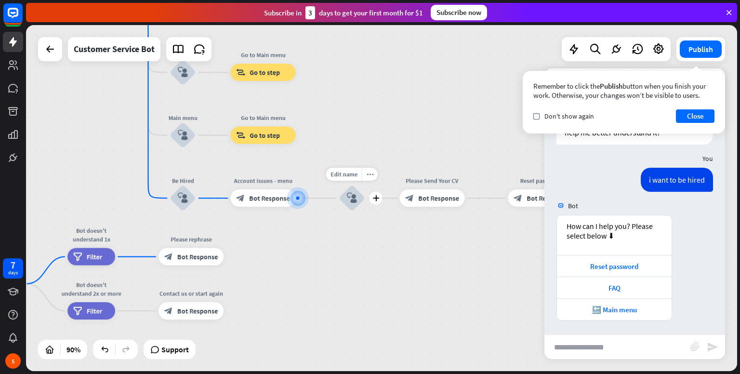
click at [365, 209] on div "Edit name more_horiz plus Sales Mangment block_user_input" at bounding box center [352, 198] width 26 height 26
click at [356, 201] on icon "block_user_input" at bounding box center [352, 198] width 11 height 11
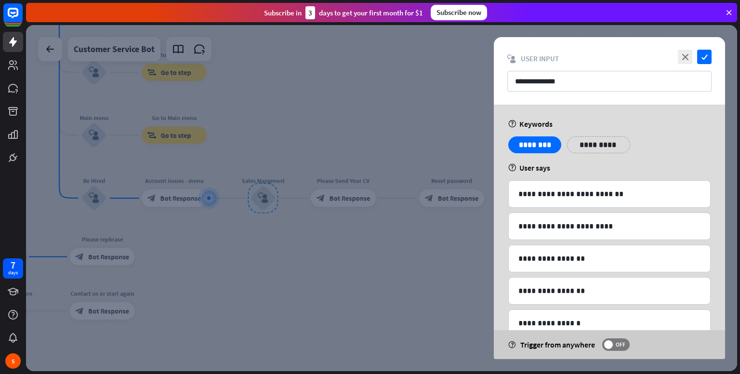
click at [363, 137] on div at bounding box center [381, 198] width 711 height 346
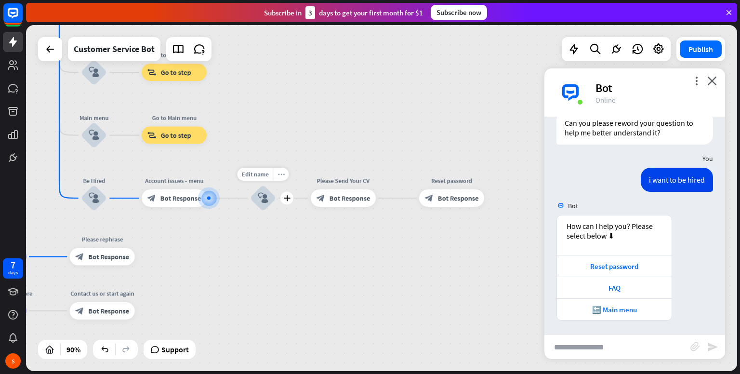
click at [279, 177] on icon "more_horiz" at bounding box center [280, 174] width 7 height 7
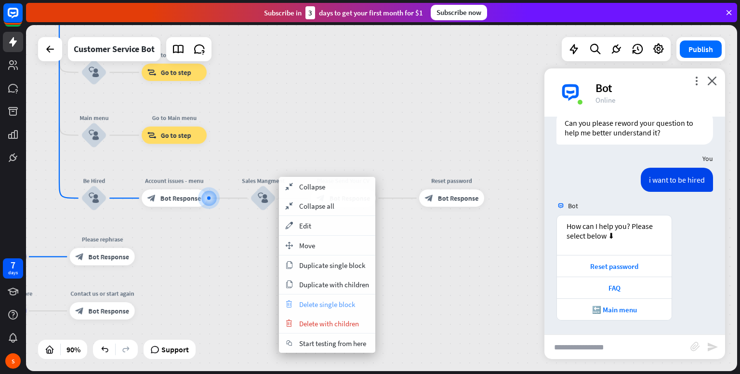
click at [322, 307] on span "Delete single block" at bounding box center [327, 304] width 56 height 9
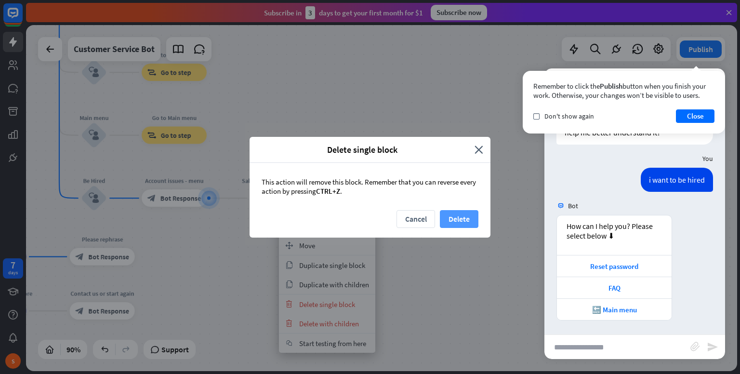
click at [459, 218] on button "Delete" at bounding box center [459, 219] width 39 height 18
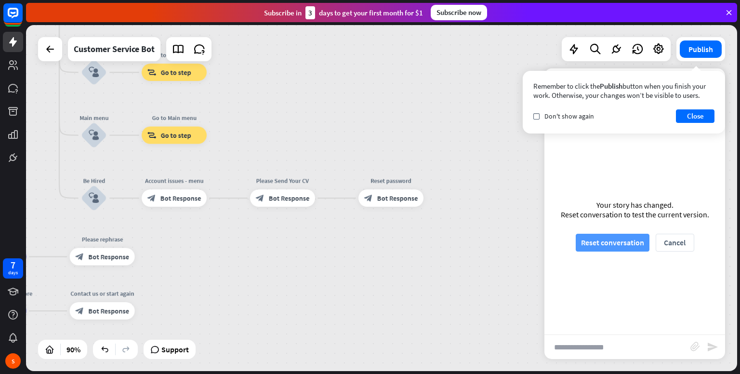
click at [615, 249] on button "Reset conversation" at bounding box center [613, 243] width 74 height 18
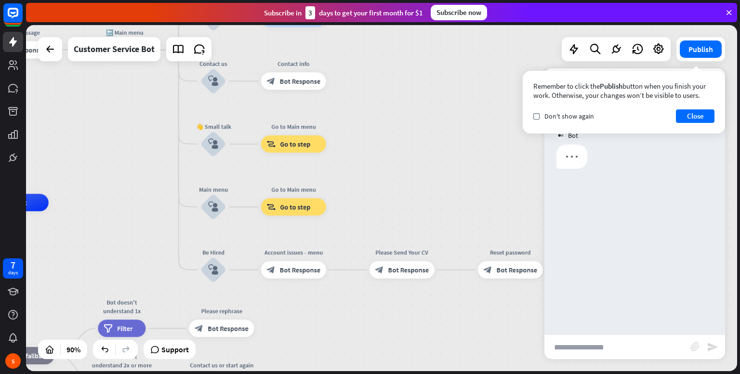
click at [623, 346] on input "text" at bounding box center [617, 347] width 146 height 24
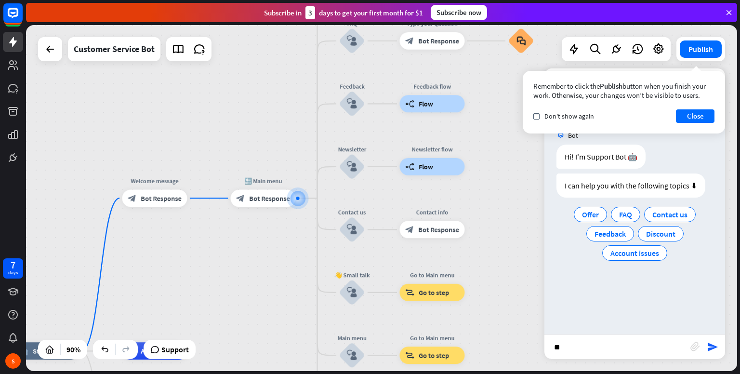
type input "*"
type input "**********"
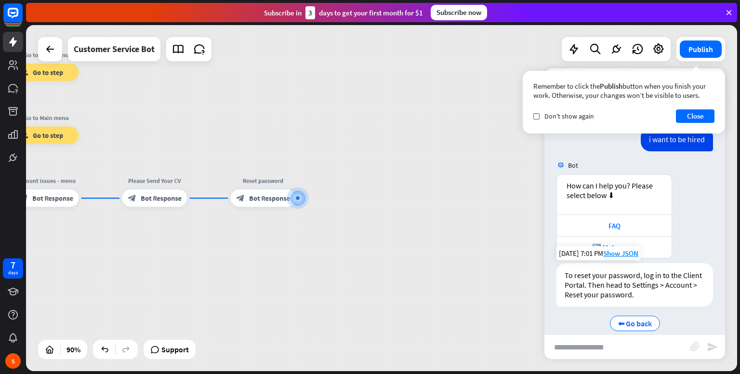
scroll to position [106, 0]
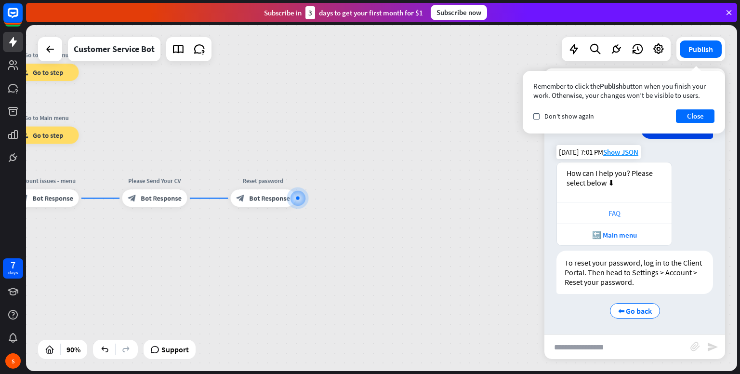
click at [627, 209] on div "FAQ" at bounding box center [614, 213] width 105 height 9
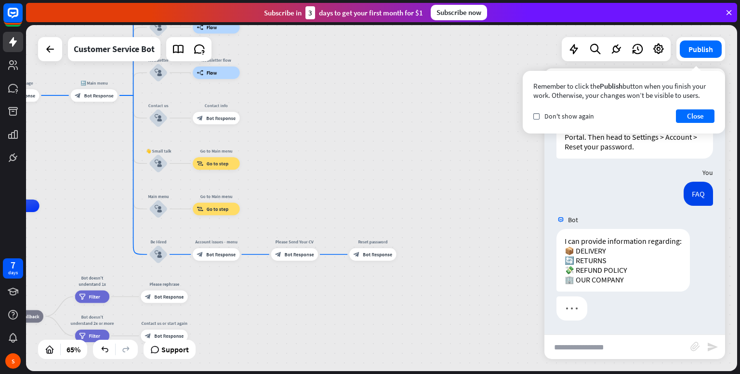
drag, startPoint x: 426, startPoint y: 211, endPoint x: 341, endPoint y: 24, distance: 204.8
click at [341, 24] on div "close Product Help First steps Get started with ChatBot Help Center Follow step…" at bounding box center [383, 187] width 714 height 374
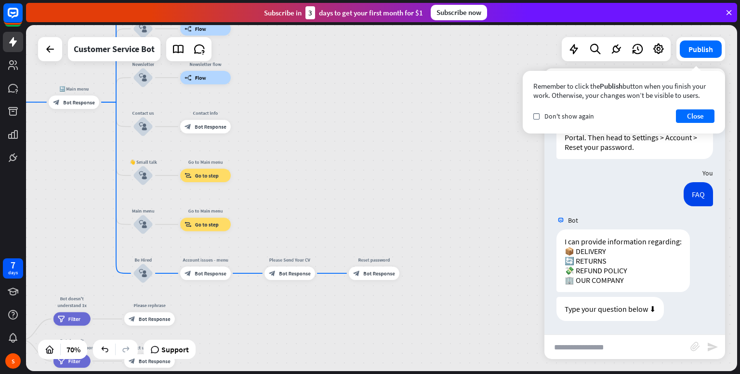
scroll to position [241, 0]
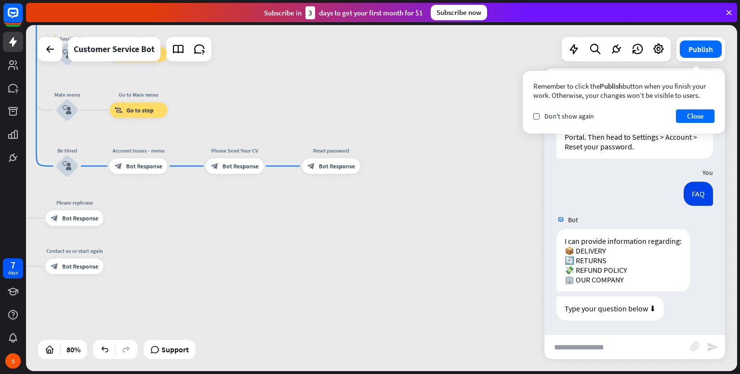
drag, startPoint x: 395, startPoint y: 224, endPoint x: 352, endPoint y: 101, distance: 129.9
click at [352, 101] on div "home_2 Start point Welcome message block_bot_response Bot Response 🔙 Main menu …" at bounding box center [381, 198] width 711 height 346
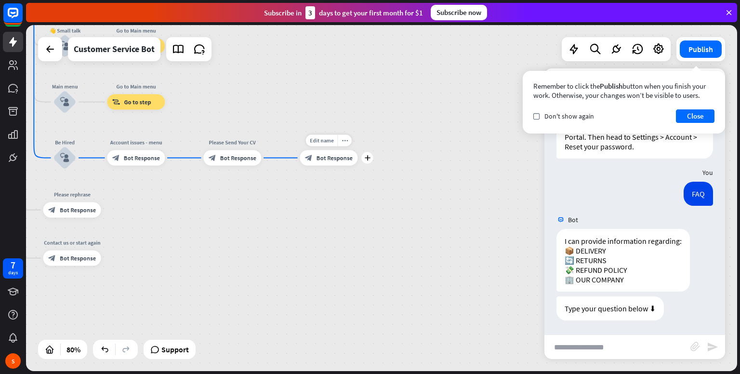
click at [340, 164] on div "block_bot_response Bot Response" at bounding box center [329, 157] width 58 height 15
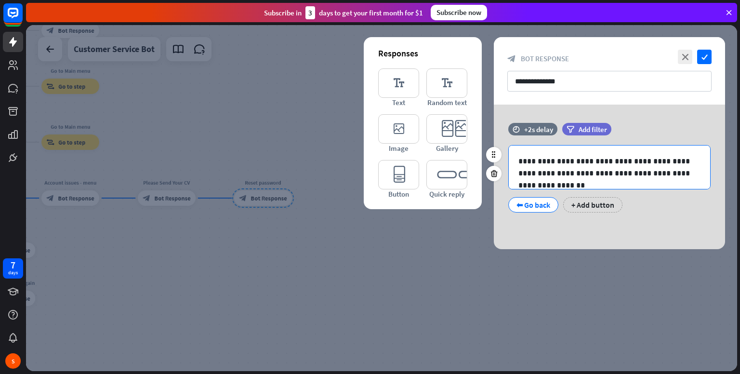
click at [595, 161] on p "**********" at bounding box center [609, 167] width 182 height 24
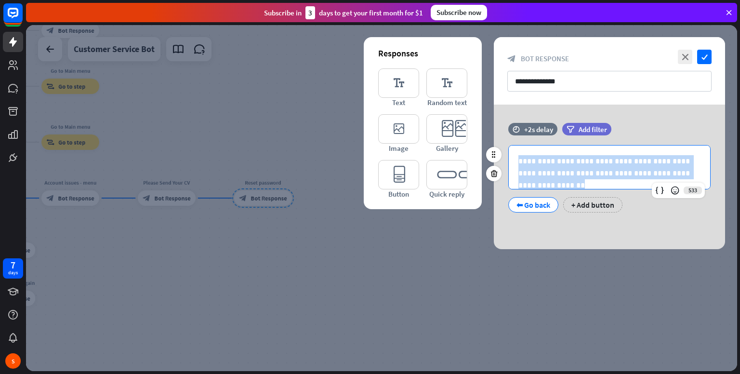
click at [595, 161] on p "**********" at bounding box center [609, 167] width 182 height 24
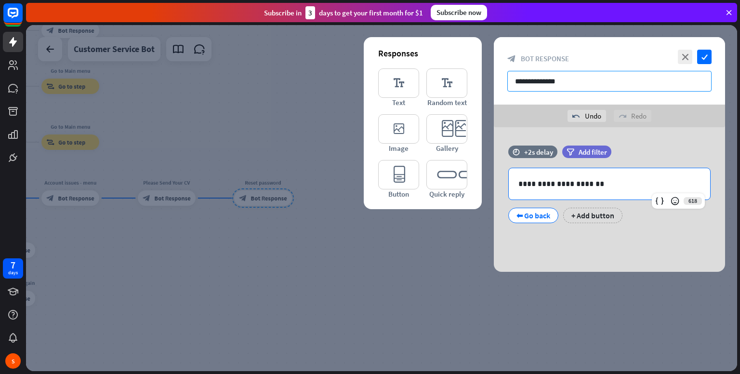
click at [661, 80] on input "**********" at bounding box center [609, 81] width 204 height 21
click at [661, 81] on input "**********" at bounding box center [609, 81] width 204 height 21
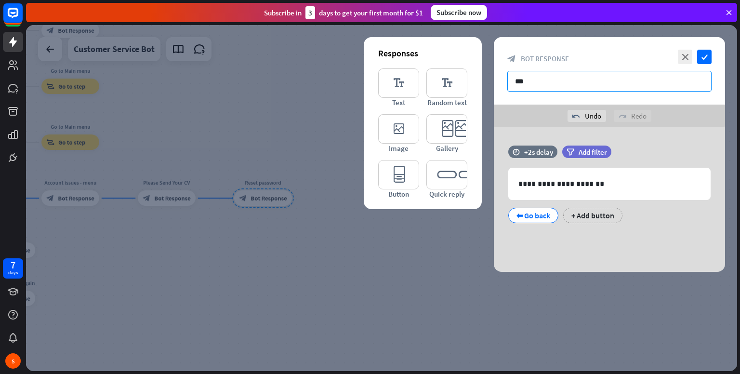
type input "**"
click at [711, 63] on div "close check" at bounding box center [693, 57] width 36 height 14
click at [711, 63] on icon "check" at bounding box center [704, 57] width 14 height 14
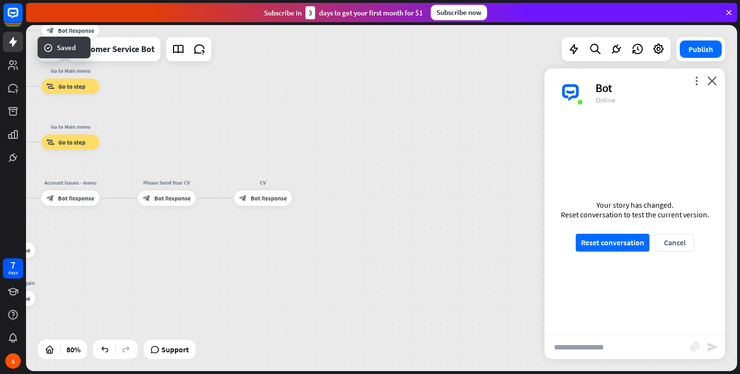
drag, startPoint x: 634, startPoint y: 211, endPoint x: 635, endPoint y: 220, distance: 9.7
click at [635, 214] on div "Reset conversation to test the current version." at bounding box center [635, 215] width 148 height 10
click at [633, 237] on button "Reset conversation" at bounding box center [613, 243] width 74 height 18
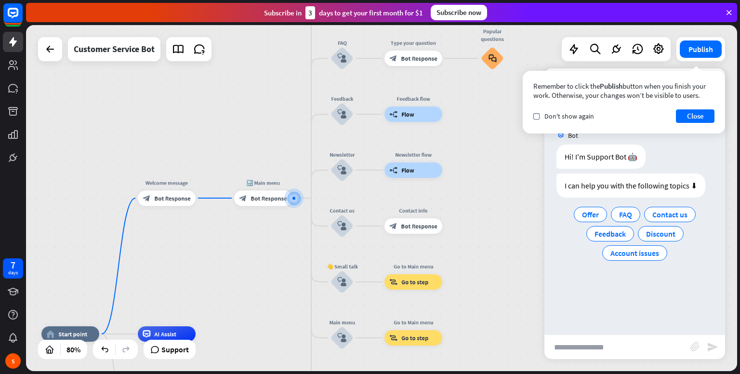
click at [639, 345] on input "text" at bounding box center [617, 347] width 146 height 24
type input "**********"
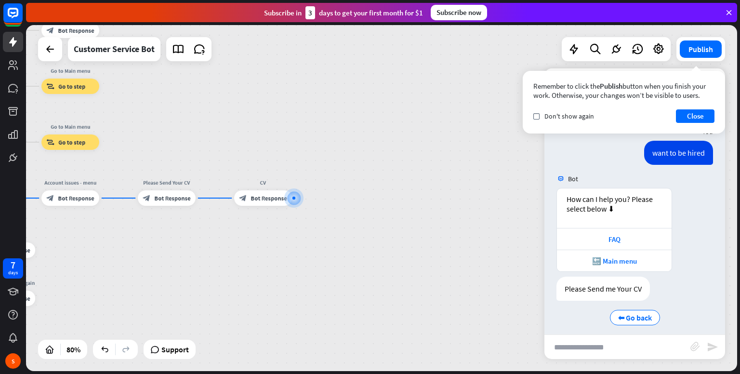
scroll to position [87, 0]
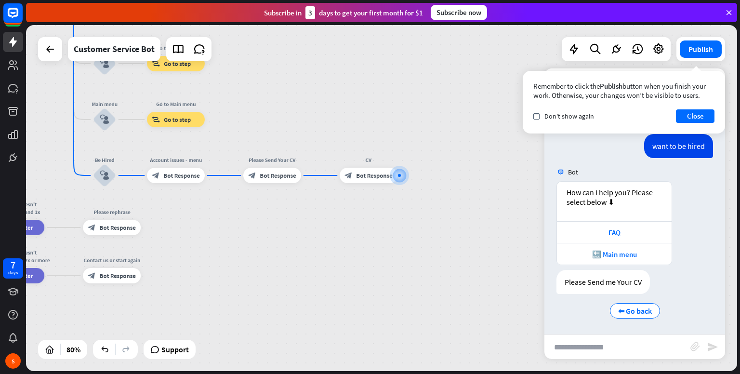
drag, startPoint x: 426, startPoint y: 220, endPoint x: 532, endPoint y: 195, distance: 108.8
click at [536, 194] on div "home_2 Start point Welcome message block_bot_response Bot Response 🔙 Main menu …" at bounding box center [381, 198] width 711 height 346
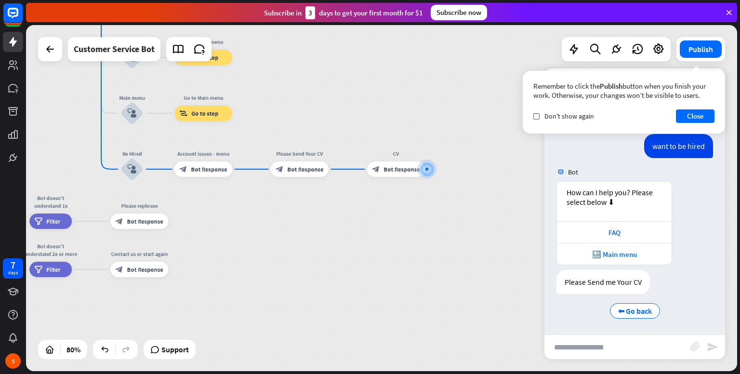
drag, startPoint x: 414, startPoint y: 236, endPoint x: 468, endPoint y: 249, distance: 56.1
click at [468, 249] on div "home_2 Start point Welcome message block_bot_response Bot Response 🔙 Main menu …" at bounding box center [381, 198] width 711 height 346
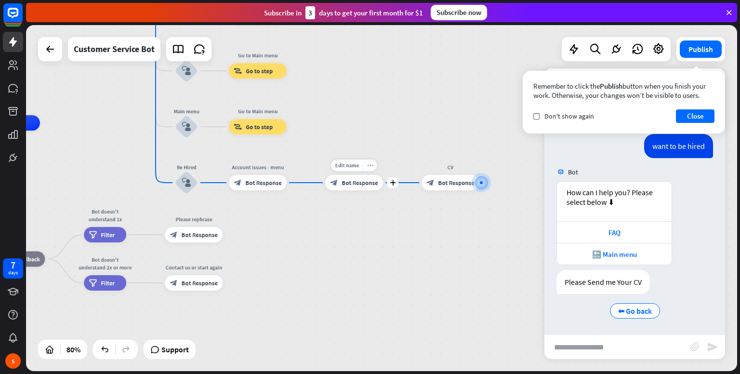
click at [374, 165] on div "more_horiz" at bounding box center [370, 165] width 14 height 12
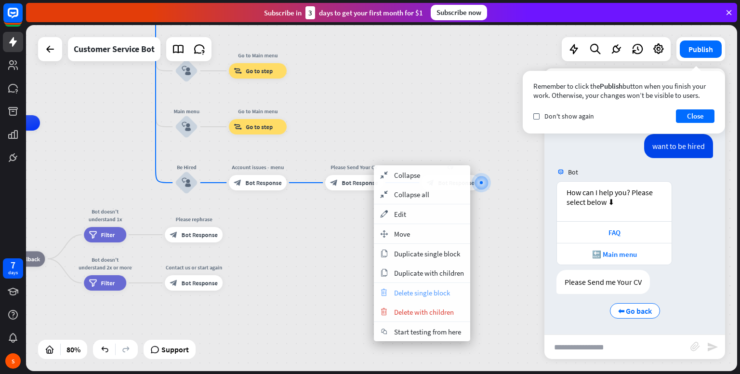
click at [434, 284] on div "trash Delete single block" at bounding box center [422, 292] width 96 height 19
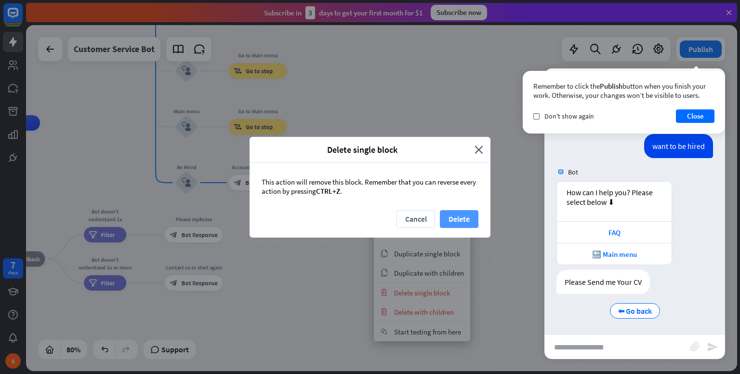
click at [448, 220] on button "Delete" at bounding box center [459, 219] width 39 height 18
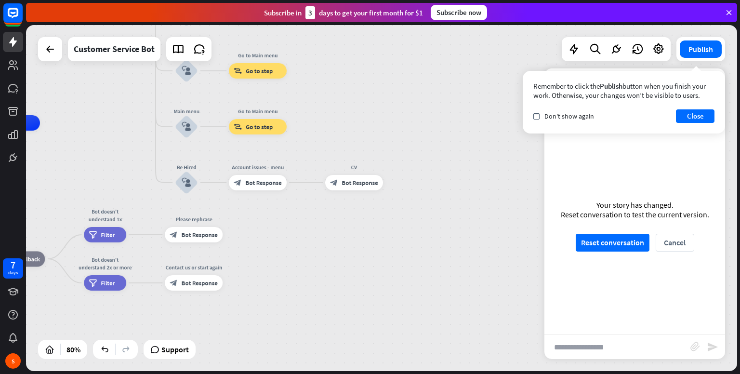
click at [636, 253] on div "Your story has changed. Reset conversation to test the current version. Reset c…" at bounding box center [634, 226] width 181 height 218
click at [635, 252] on div "Your story has changed. Reset conversation to test the current version. Reset c…" at bounding box center [634, 226] width 181 height 218
click at [638, 248] on button "Reset conversation" at bounding box center [613, 243] width 74 height 18
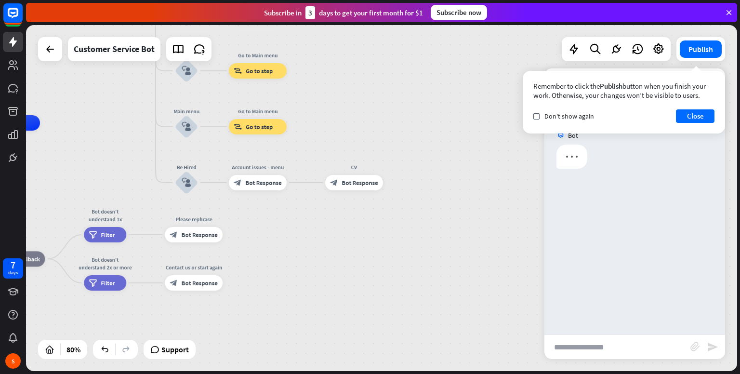
scroll to position [0, 0]
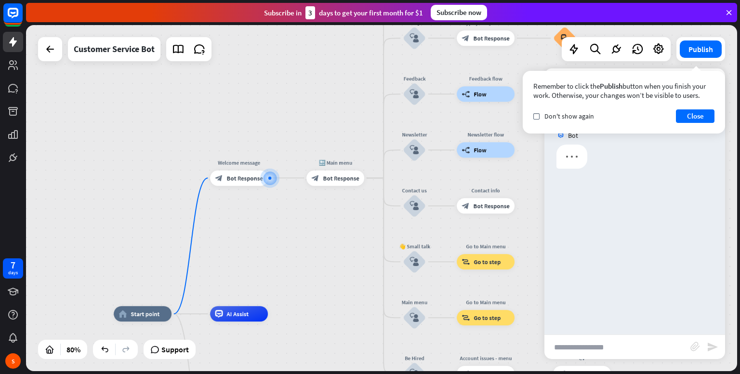
click at [626, 342] on input "text" at bounding box center [617, 347] width 146 height 24
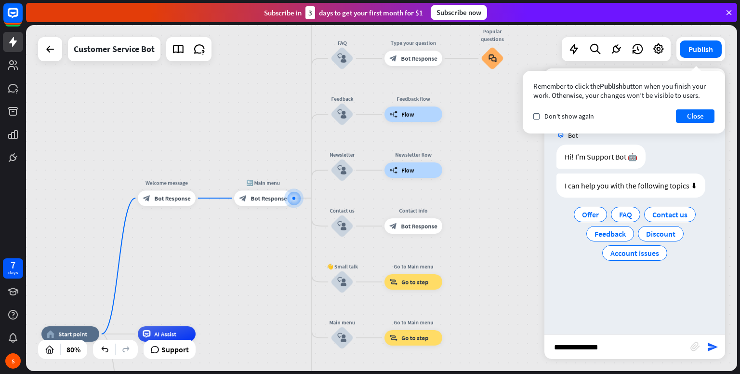
type input "**********"
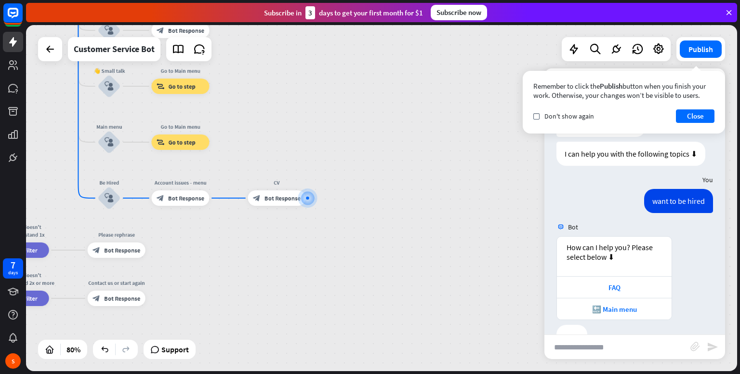
scroll to position [60, 0]
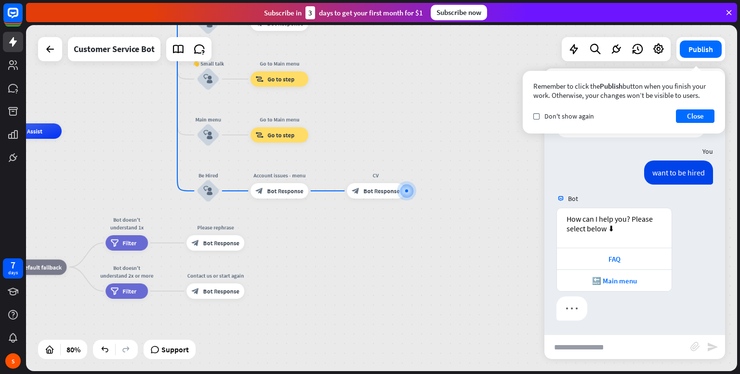
drag, startPoint x: 428, startPoint y: 241, endPoint x: 437, endPoint y: 241, distance: 9.6
click at [437, 241] on div "home_2 Start point Welcome message block_bot_response Bot Response 🔙 Main menu …" at bounding box center [192, 269] width 569 height 277
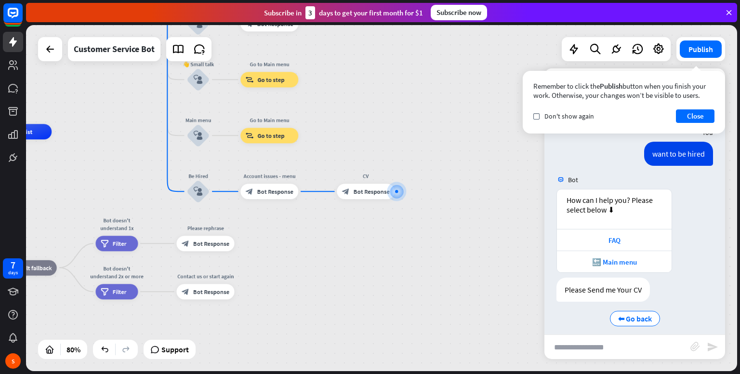
scroll to position [87, 0]
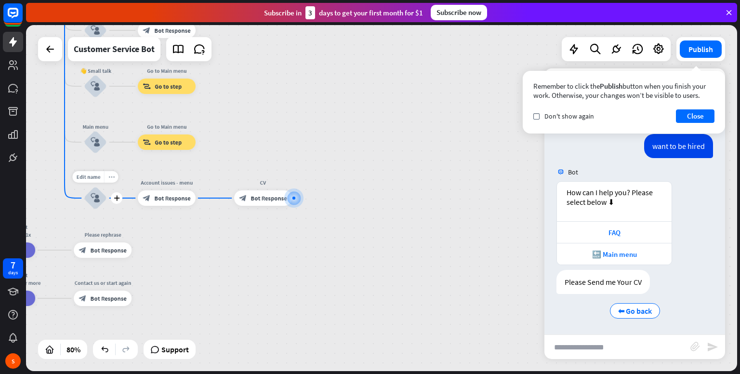
click at [115, 181] on div "more_horiz" at bounding box center [111, 177] width 14 height 12
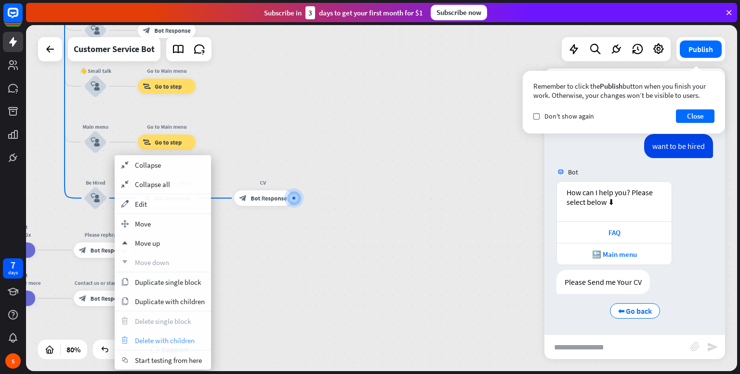
click at [191, 340] on span "Delete with children" at bounding box center [165, 340] width 60 height 9
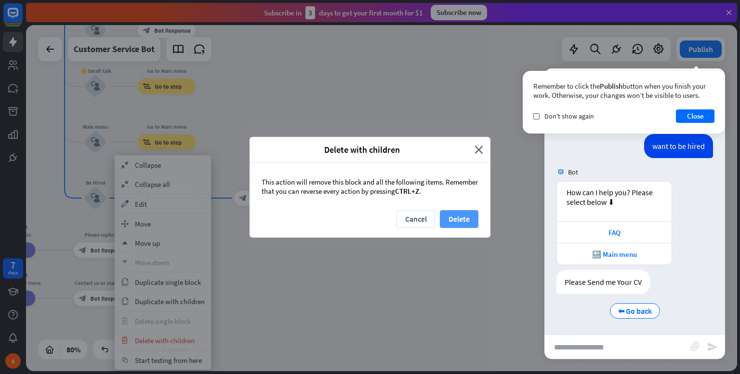
click at [474, 219] on button "Delete" at bounding box center [459, 219] width 39 height 18
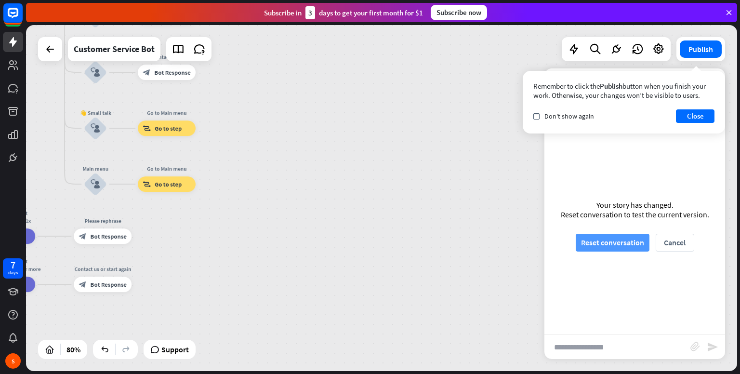
click at [624, 244] on button "Reset conversation" at bounding box center [613, 243] width 74 height 18
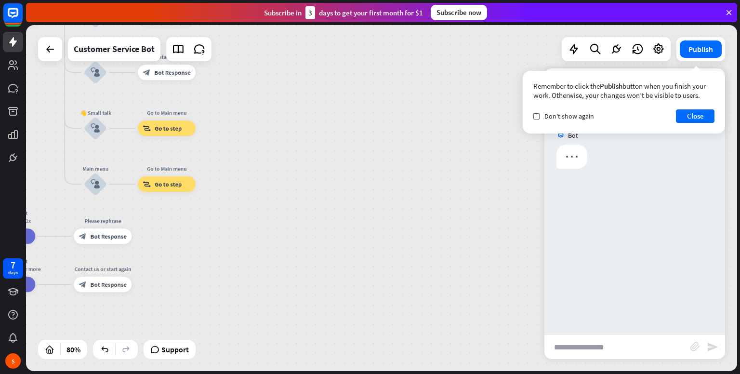
scroll to position [0, 0]
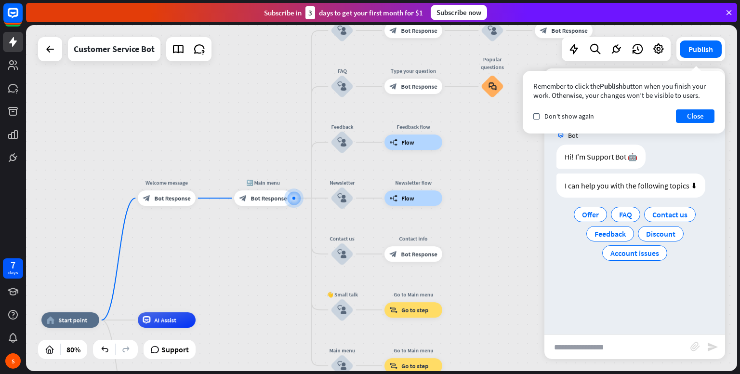
click at [659, 345] on input "text" at bounding box center [617, 347] width 146 height 24
type input "**********"
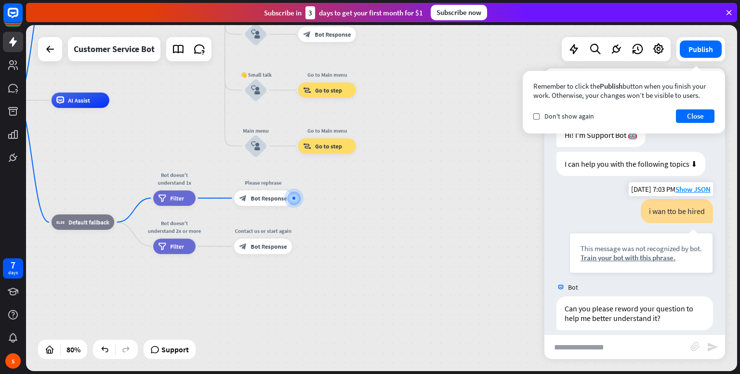
scroll to position [31, 0]
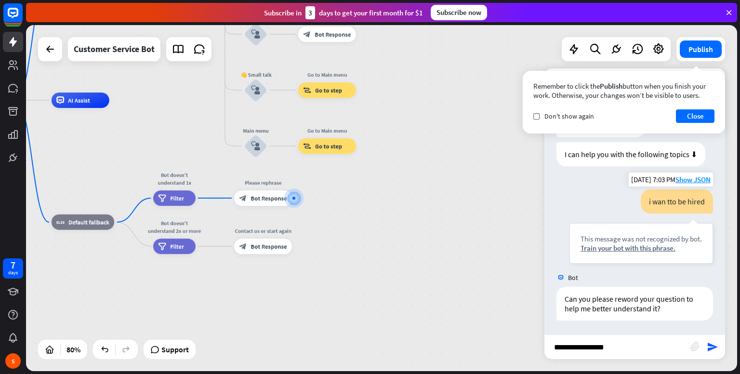
type input "**********"
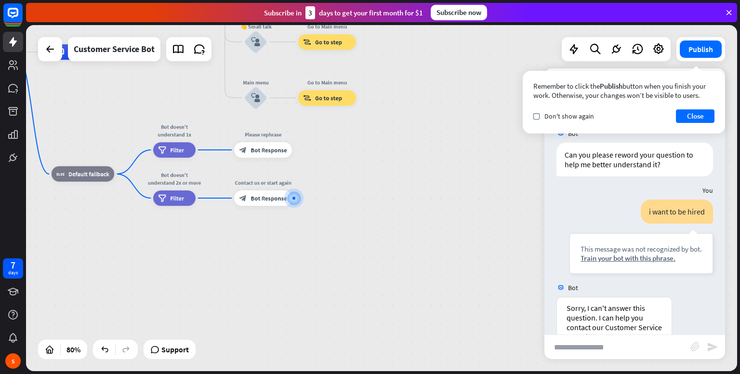
scroll to position [264, 0]
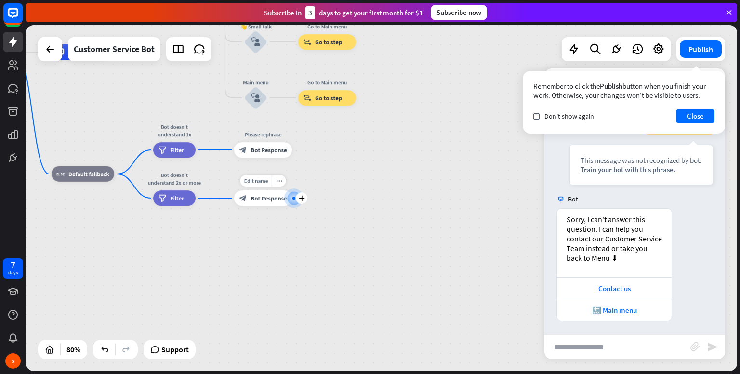
click at [263, 204] on div "block_bot_response Bot Response" at bounding box center [263, 197] width 58 height 15
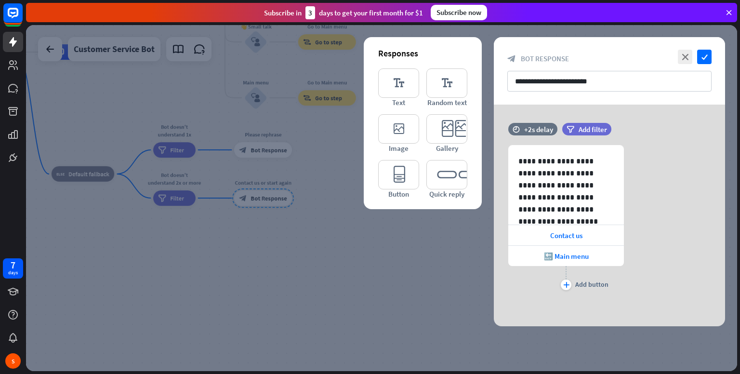
click at [339, 271] on div at bounding box center [381, 198] width 711 height 346
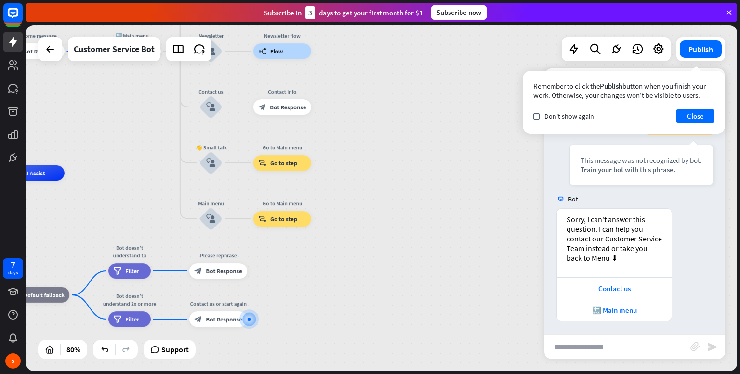
drag, startPoint x: 378, startPoint y: 187, endPoint x: 333, endPoint y: 308, distance: 128.9
click at [333, 308] on div "home_2 Start point Welcome message block_bot_response Bot Response 🔙 Main menu …" at bounding box center [194, 311] width 569 height 277
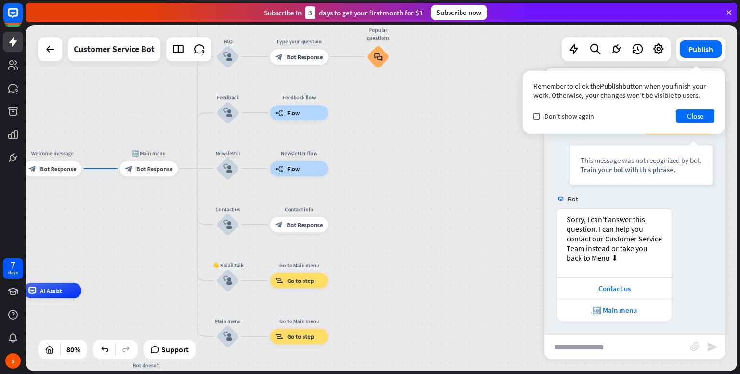
drag, startPoint x: 430, startPoint y: 225, endPoint x: 446, endPoint y: 338, distance: 113.8
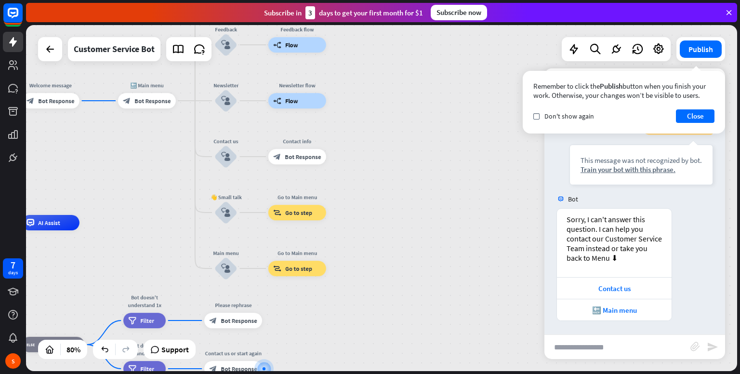
drag, startPoint x: 394, startPoint y: 189, endPoint x: 368, endPoint y: 187, distance: 25.6
click at [368, 187] on div "home_2 Start point Welcome message block_bot_response Bot Response 🔙 Main menu …" at bounding box center [381, 198] width 711 height 346
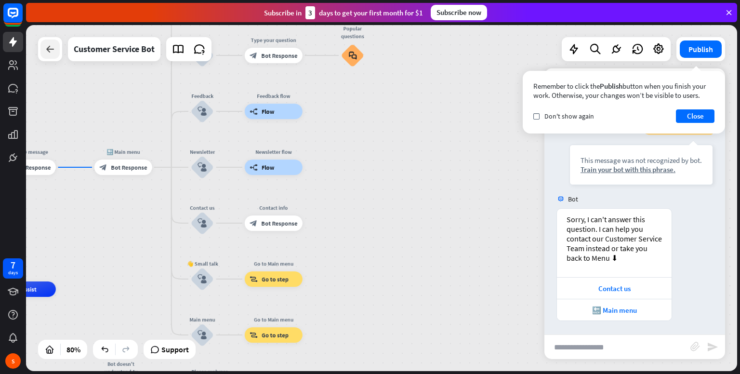
click at [50, 51] on icon at bounding box center [50, 49] width 12 height 12
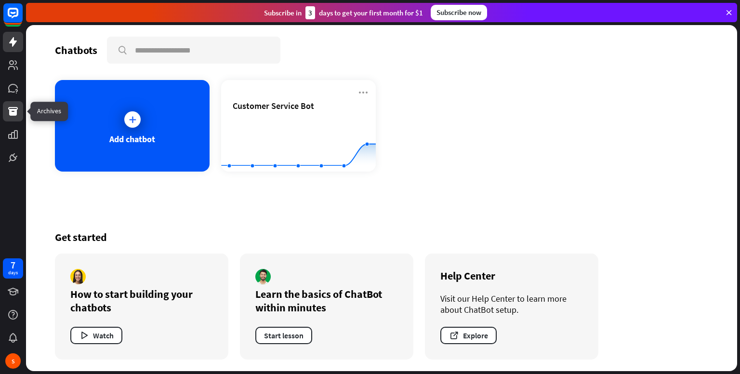
click at [14, 116] on icon at bounding box center [13, 111] width 12 height 12
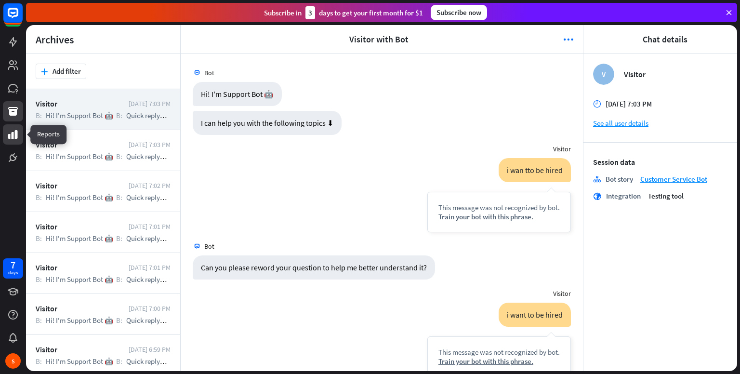
scroll to position [155, 0]
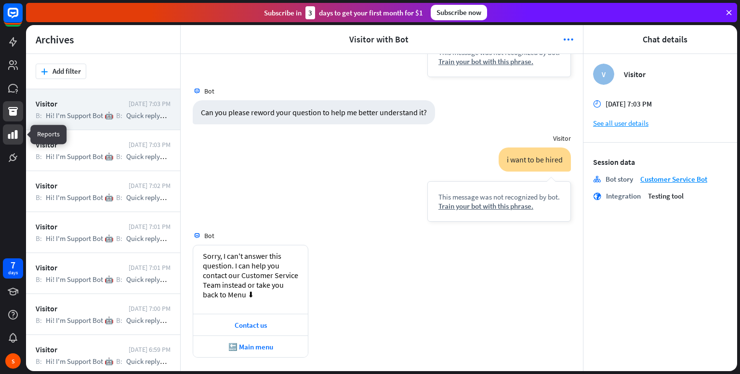
click at [13, 140] on link at bounding box center [13, 134] width 20 height 20
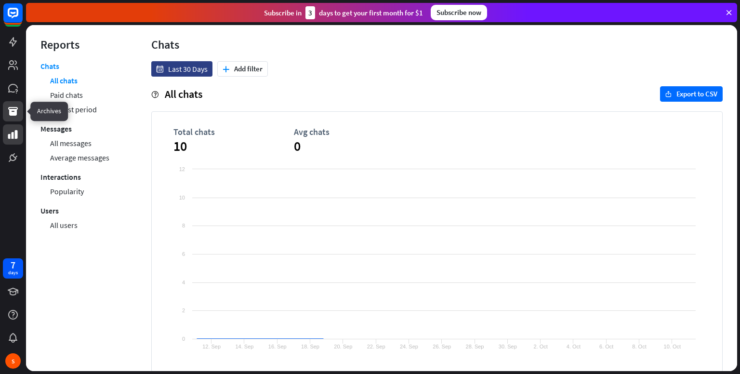
click at [13, 106] on icon at bounding box center [13, 111] width 12 height 12
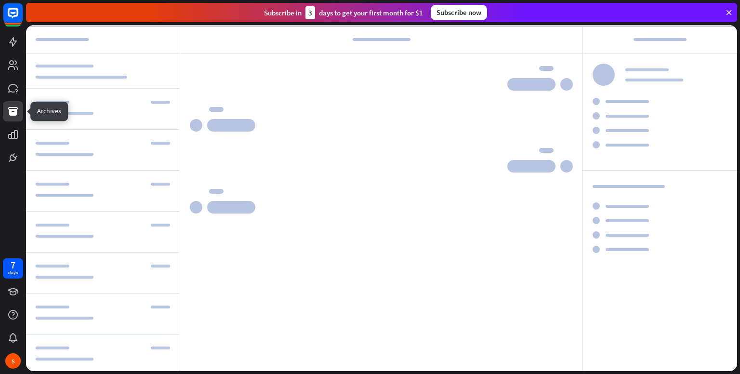
scroll to position [155, 0]
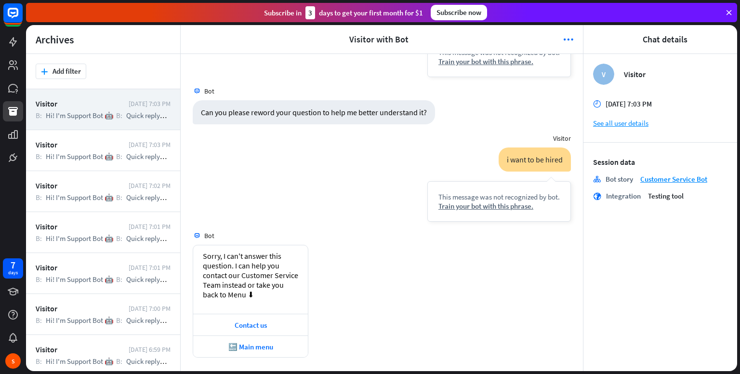
click at [560, 41] on header "arrowhead_left Visitor with Bot more_horiz arrowhead_right" at bounding box center [382, 39] width 402 height 29
click at [567, 38] on icon "more_horiz" at bounding box center [568, 40] width 10 height 10
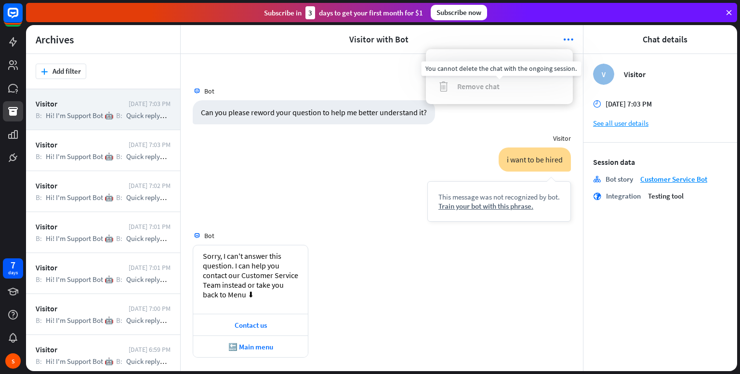
click at [470, 108] on div "Can you please reword your question to help me better understand it? [DATE] 7:0…" at bounding box center [382, 114] width 402 height 29
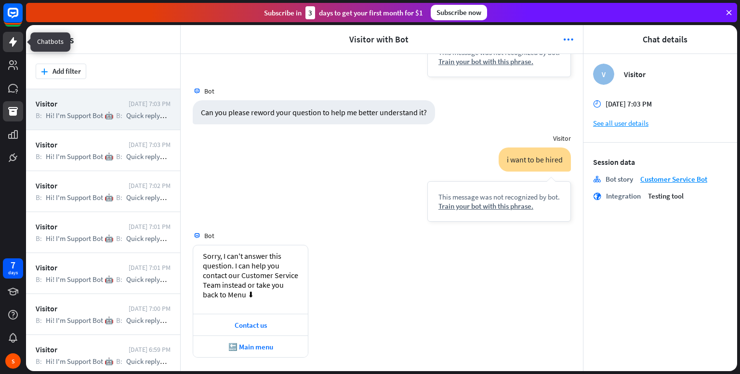
click at [15, 41] on icon at bounding box center [13, 42] width 8 height 10
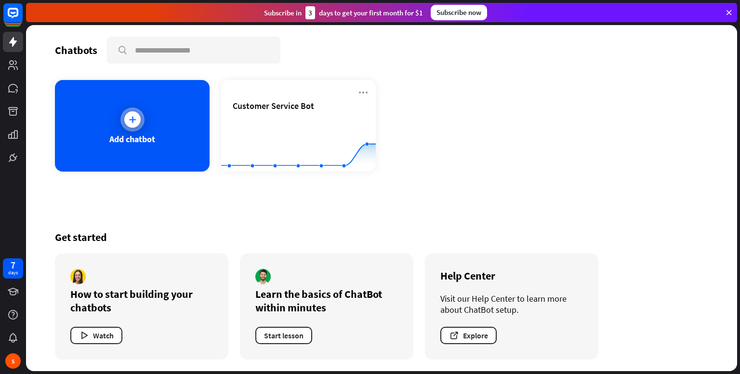
click at [100, 102] on div "Add chatbot" at bounding box center [132, 126] width 155 height 92
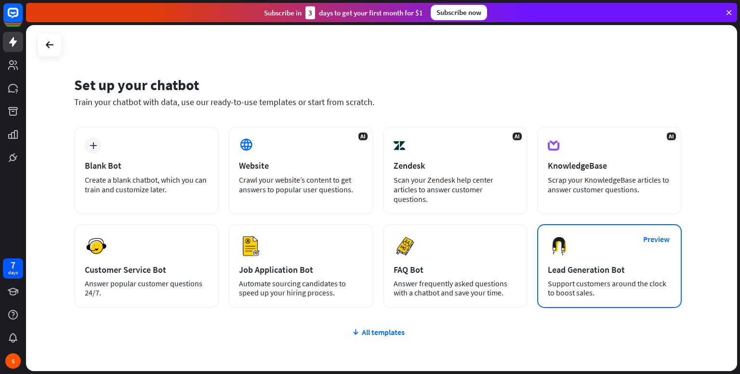
click at [574, 279] on div "Support customers around the clock to boost sales." at bounding box center [609, 288] width 123 height 18
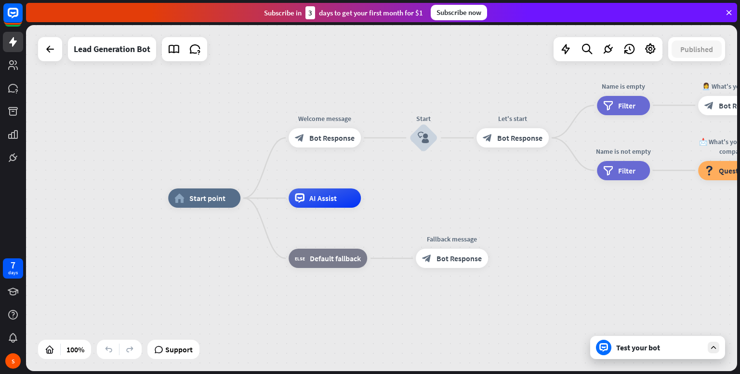
click at [673, 344] on div "Test your bot" at bounding box center [659, 348] width 87 height 10
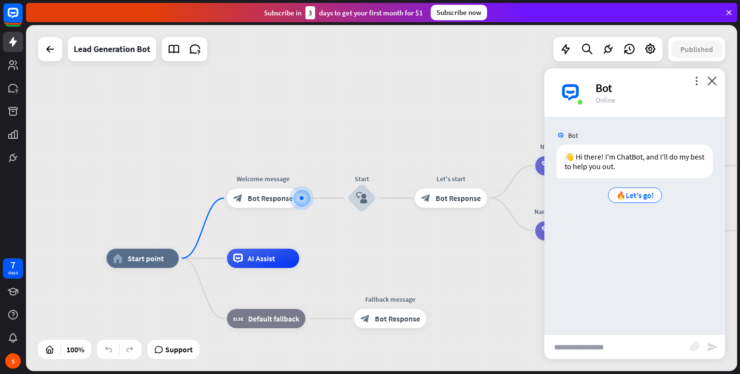
click at [674, 344] on input "text" at bounding box center [617, 347] width 146 height 24
type input "**"
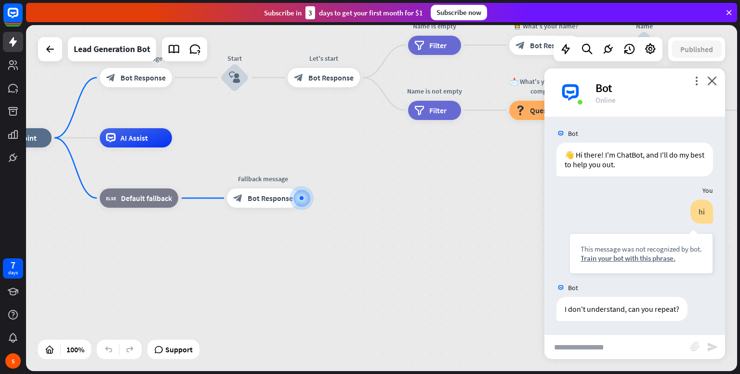
scroll to position [2, 0]
type input "**"
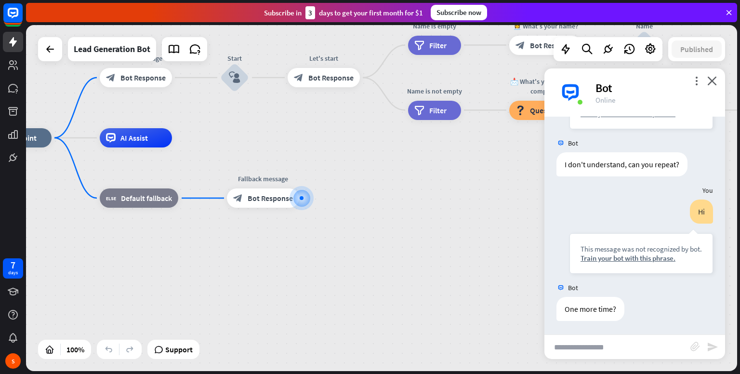
scroll to position [146, 0]
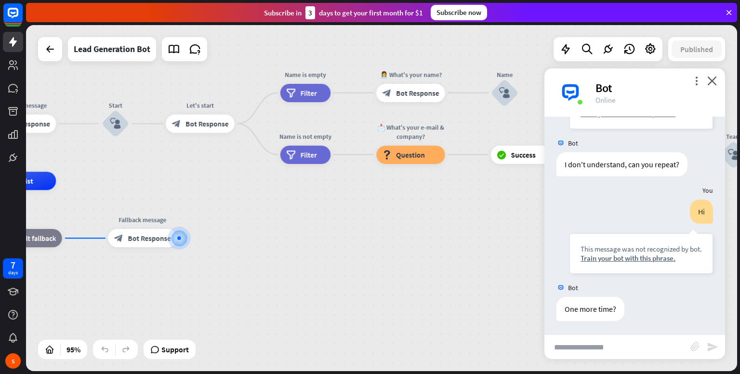
drag, startPoint x: 335, startPoint y: 136, endPoint x: 298, endPoint y: 145, distance: 38.6
click at [205, 186] on div "home_2 Start point Welcome message block_bot_response Bot Response Start block_…" at bounding box center [210, 345] width 675 height 329
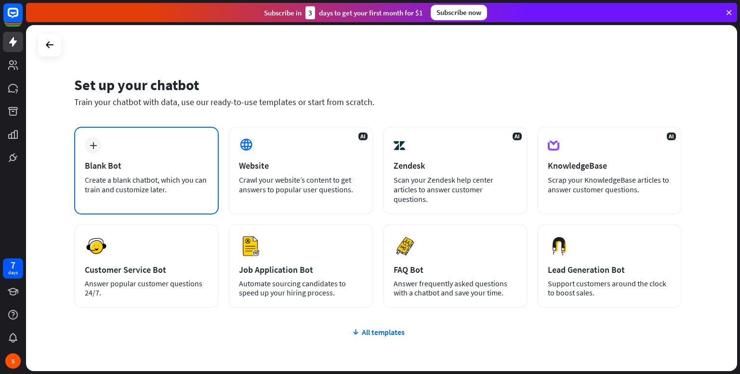
click at [152, 140] on div "plus Blank Bot Create a blank chatbot, which you can train and customize later." at bounding box center [146, 171] width 145 height 88
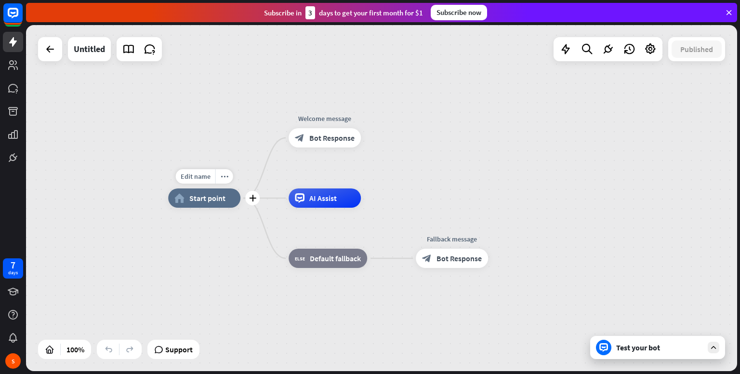
drag, startPoint x: 222, startPoint y: 224, endPoint x: 227, endPoint y: 196, distance: 29.0
click at [222, 208] on div "Edit name more_horiz plus home_2 Start point" at bounding box center [204, 197] width 72 height 19
click at [229, 188] on div "Edit name more_horiz plus home_2 Start point" at bounding box center [204, 197] width 72 height 19
click at [296, 147] on div "Welcome message block_bot_response Bot Response" at bounding box center [325, 137] width 72 height 19
click at [315, 143] on div "block_bot_response Bot Response" at bounding box center [325, 137] width 72 height 19
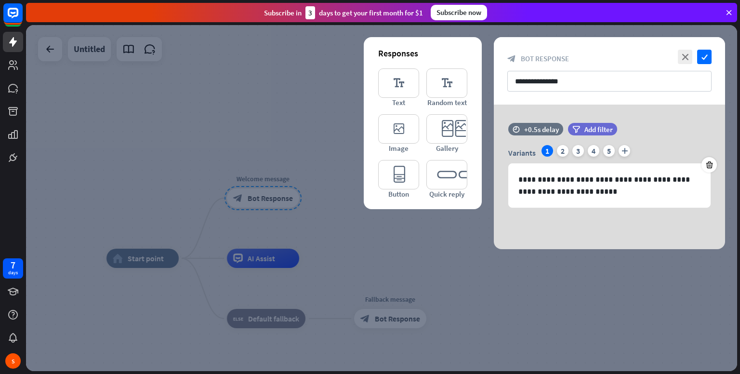
click at [355, 237] on div at bounding box center [381, 198] width 711 height 346
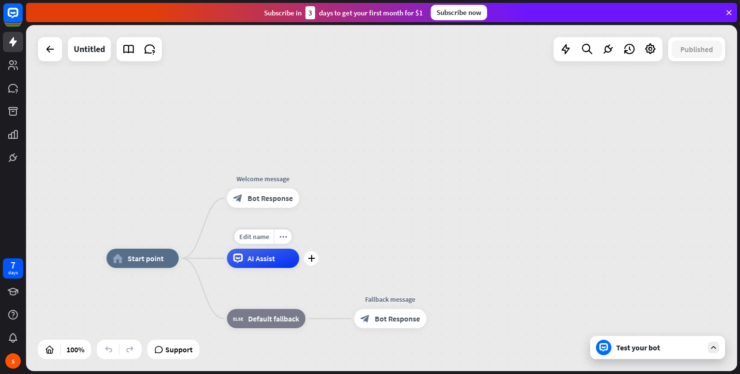
click at [278, 261] on div "AI Assist" at bounding box center [263, 258] width 72 height 19
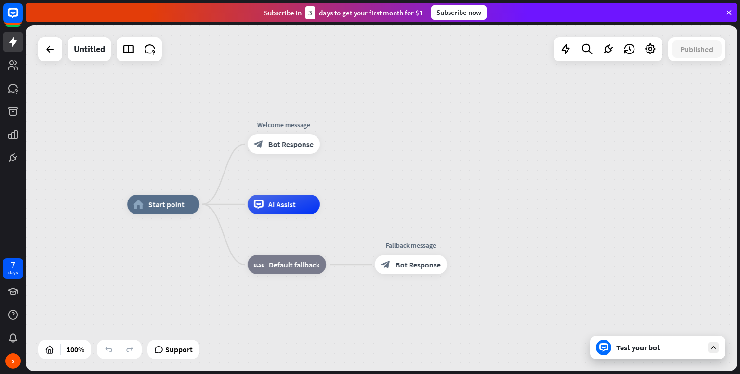
drag, startPoint x: 395, startPoint y: 264, endPoint x: 416, endPoint y: 210, distance: 57.8
click at [416, 210] on div "home_2 Start point Welcome message block_bot_response Bot Response AI Assist bl…" at bounding box center [482, 377] width 711 height 346
click at [274, 214] on div "Edit name more_horiz plus AI Assist" at bounding box center [284, 204] width 72 height 19
click at [287, 214] on div "Edit name more_horiz plus AI Assist" at bounding box center [284, 204] width 72 height 19
click at [291, 206] on span "AI Assist" at bounding box center [281, 204] width 27 height 10
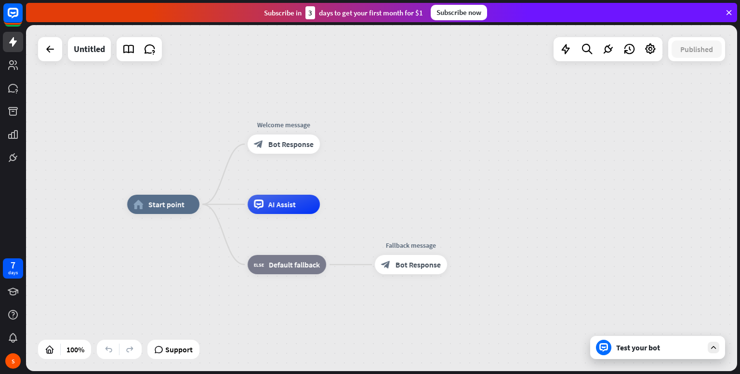
click at [366, 187] on div "home_2 Start point Welcome message block_bot_response Bot Response AI Assist bl…" at bounding box center [381, 198] width 711 height 346
click at [295, 263] on span "Default fallback" at bounding box center [294, 265] width 51 height 10
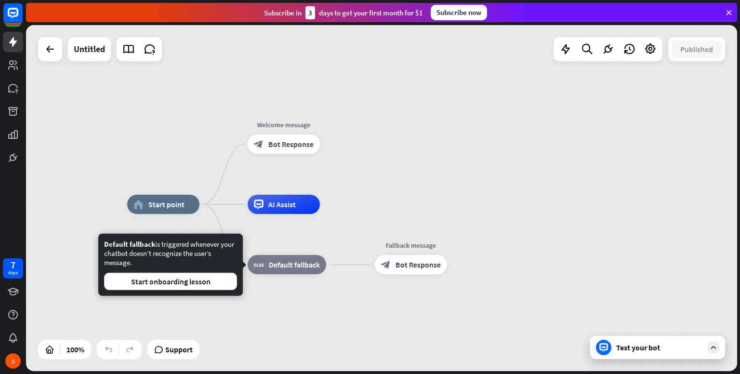
click at [385, 203] on div "home_2 Start point Welcome message block_bot_response Bot Response AI Assist bl…" at bounding box center [381, 198] width 711 height 346
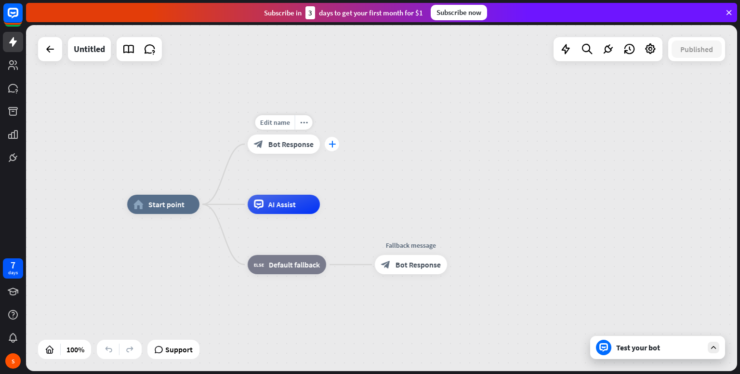
click at [328, 138] on div "plus" at bounding box center [332, 144] width 14 height 14
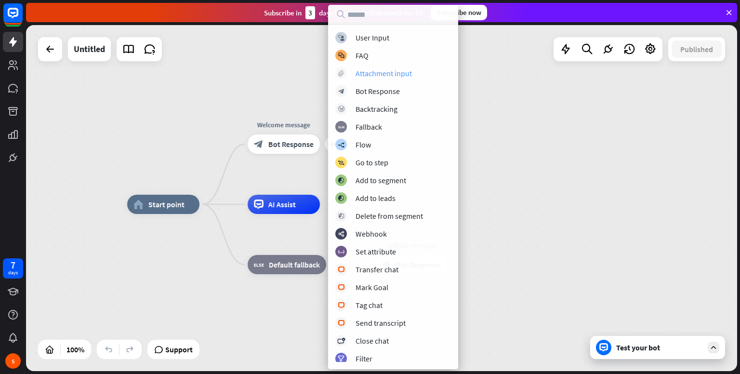
click at [402, 74] on div "Attachment input" at bounding box center [384, 73] width 56 height 10
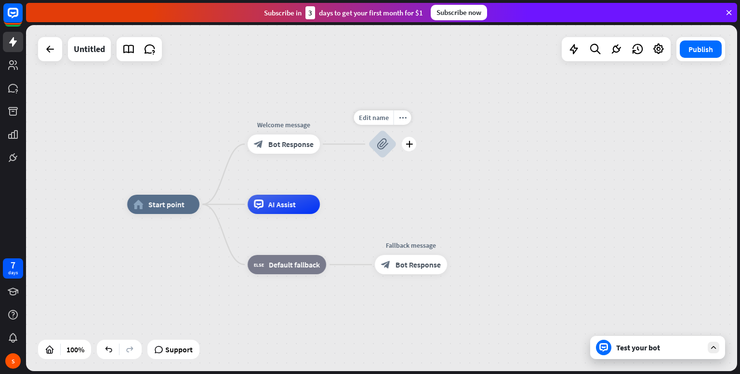
click at [394, 144] on div "block_attachment" at bounding box center [382, 144] width 29 height 29
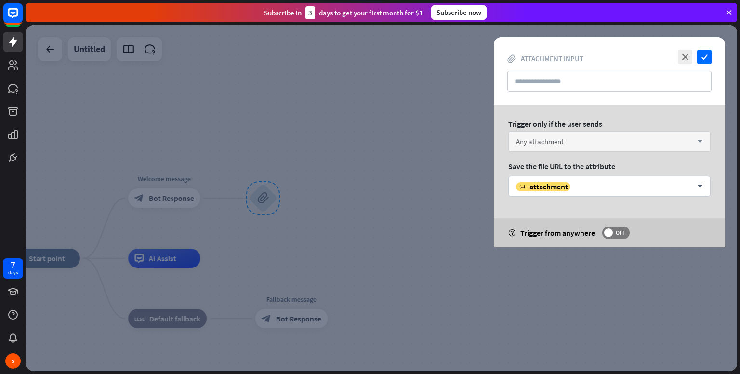
click at [567, 142] on div "Any attachment arrow_down" at bounding box center [609, 141] width 202 height 21
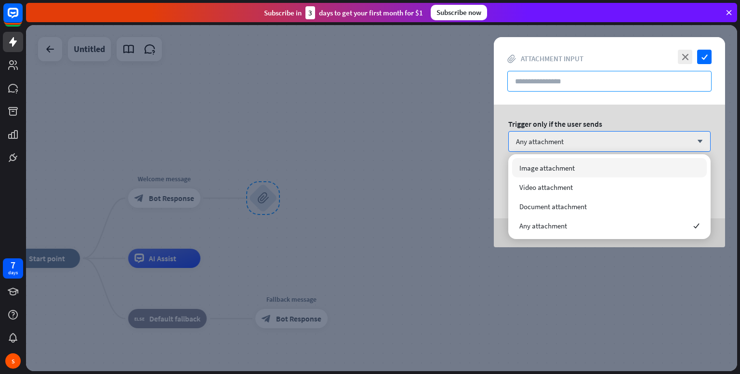
click at [576, 81] on input "text" at bounding box center [609, 81] width 204 height 21
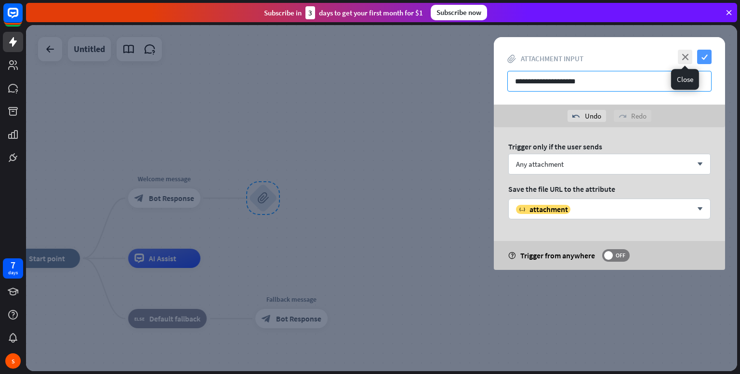
type input "**********"
click at [698, 54] on icon "check" at bounding box center [704, 57] width 14 height 14
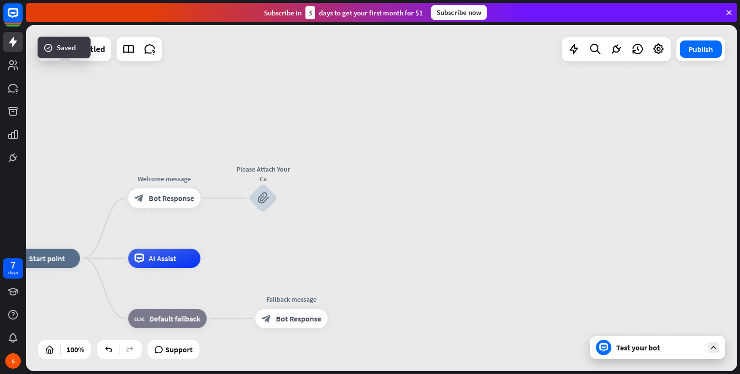
click at [684, 352] on div "Test your bot" at bounding box center [657, 347] width 135 height 23
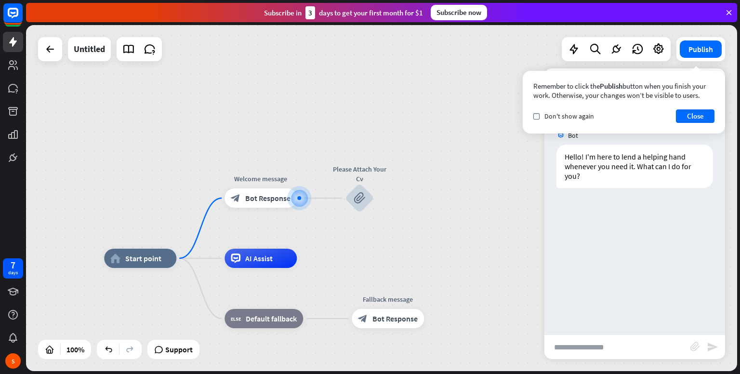
click at [628, 342] on input "text" at bounding box center [617, 347] width 146 height 24
type input "**"
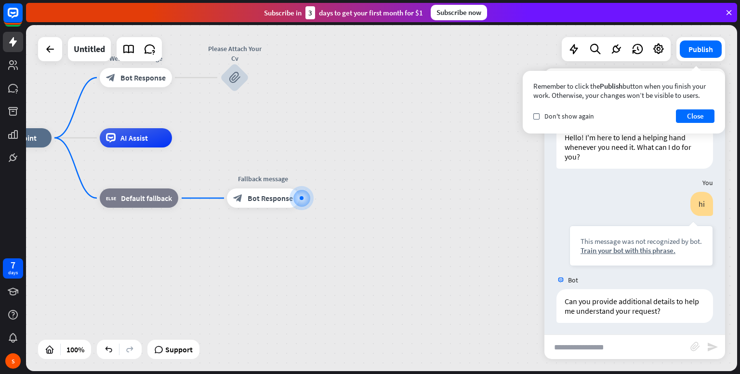
scroll to position [22, 0]
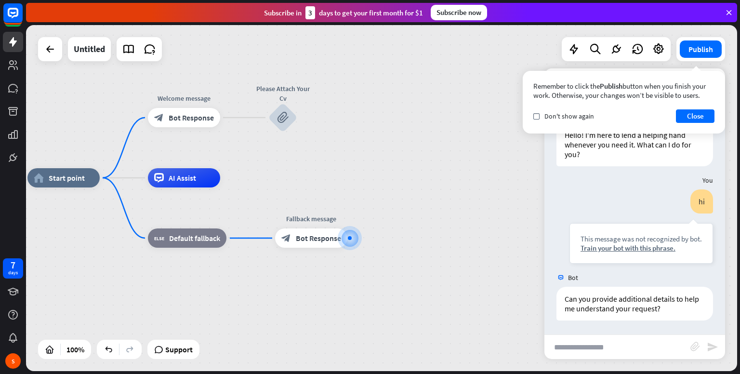
drag, startPoint x: 283, startPoint y: 128, endPoint x: 333, endPoint y: 179, distance: 71.5
click at [346, 184] on div "home_2 Start point Welcome message block_bot_response Bot Response Please Attac…" at bounding box center [381, 198] width 711 height 346
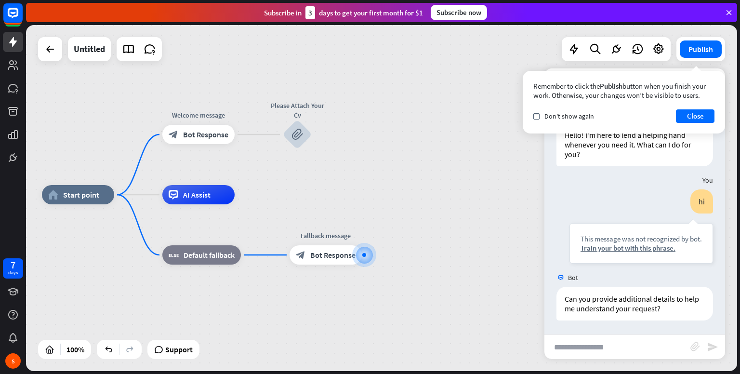
click at [705, 355] on div "block_attachment send" at bounding box center [634, 346] width 181 height 25
click at [697, 349] on icon "block_attachment" at bounding box center [695, 347] width 10 height 10
click at [641, 326] on div "Image" at bounding box center [642, 328] width 83 height 17
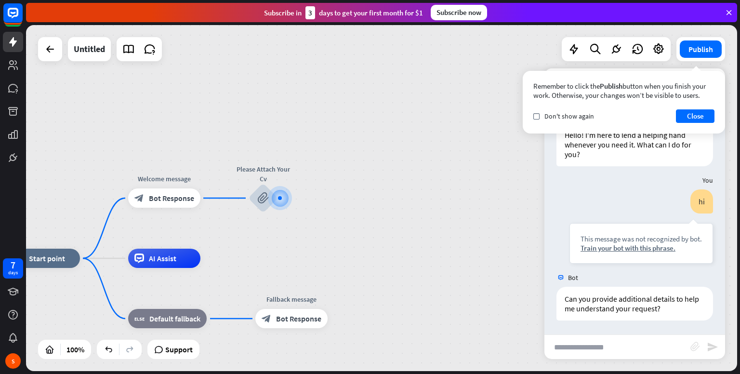
click at [696, 347] on icon "block_attachment" at bounding box center [695, 347] width 10 height 10
click at [631, 336] on div "Image" at bounding box center [642, 328] width 83 height 17
click at [279, 201] on div at bounding box center [280, 198] width 24 height 24
click at [284, 198] on div "plus" at bounding box center [289, 198] width 14 height 14
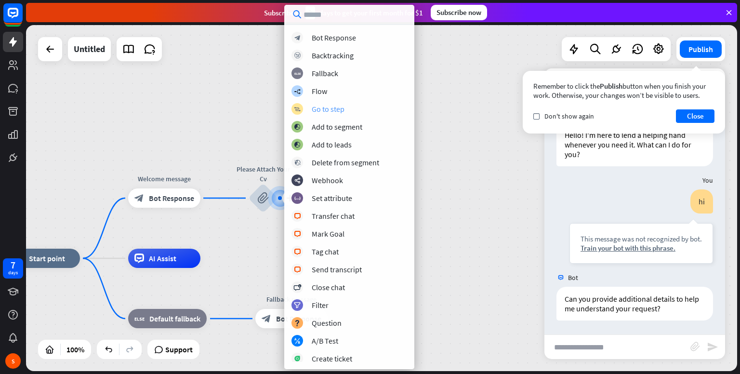
click at [355, 112] on div "block_goto Go to step" at bounding box center [349, 109] width 116 height 12
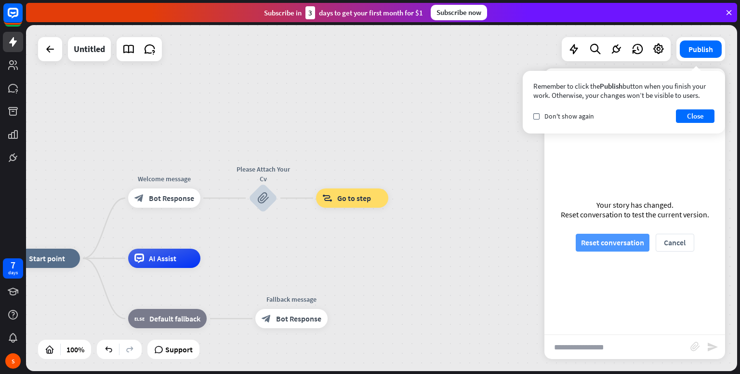
click at [623, 241] on button "Reset conversation" at bounding box center [613, 243] width 74 height 18
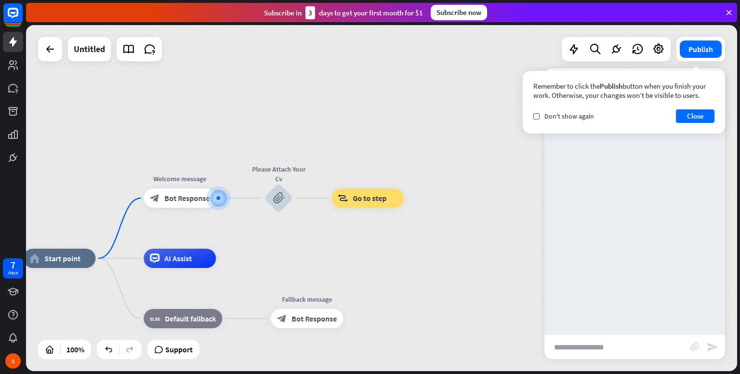
click at [659, 345] on input "text" at bounding box center [617, 347] width 146 height 24
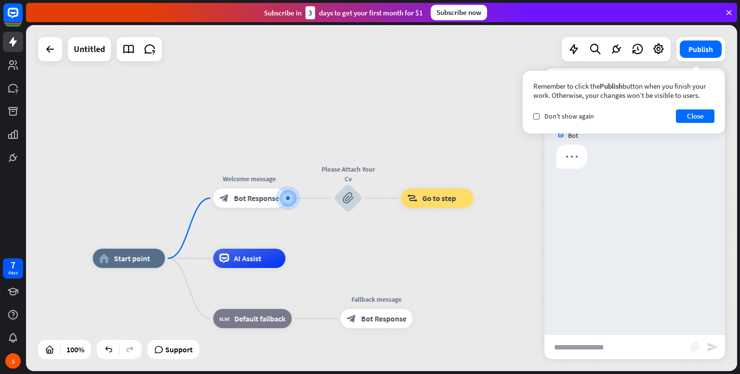
click at [693, 342] on icon "block_attachment" at bounding box center [695, 347] width 10 height 10
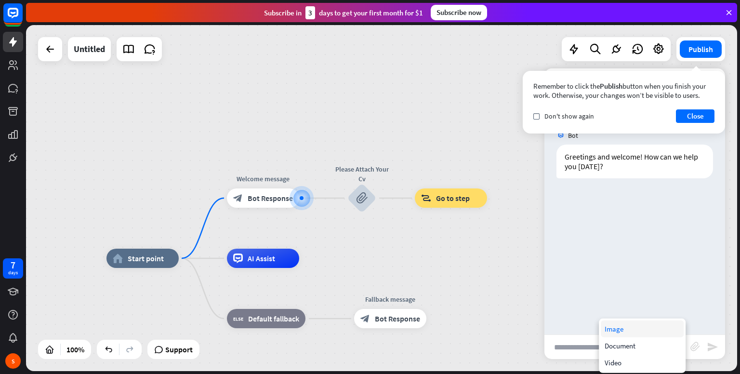
click at [638, 328] on div "Image" at bounding box center [642, 328] width 83 height 17
